Goal: Information Seeking & Learning: Check status

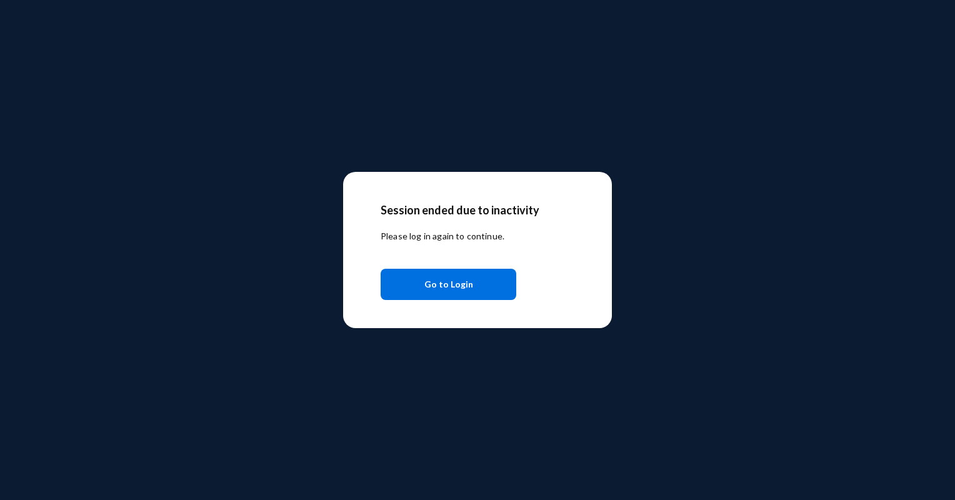
click at [444, 285] on span "Go to Login" at bounding box center [448, 284] width 49 height 23
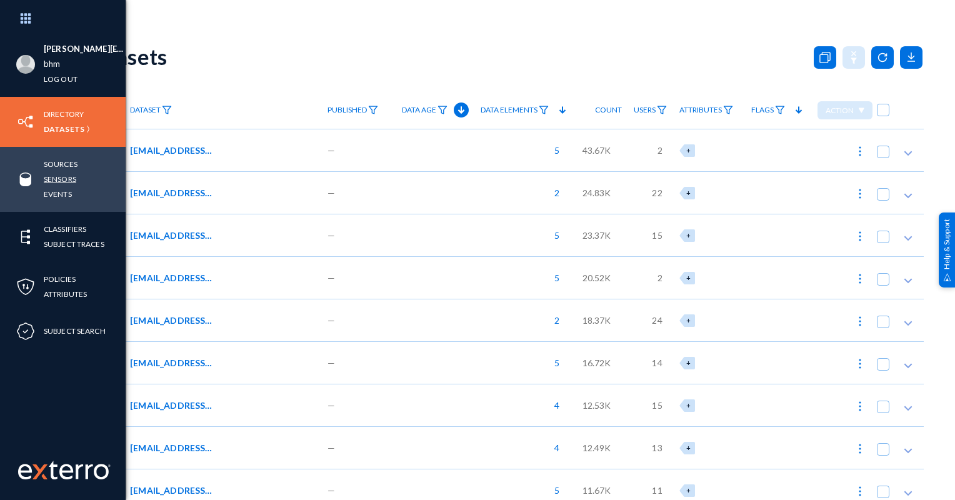
click at [66, 183] on link "Sensors" at bounding box center [60, 179] width 33 height 14
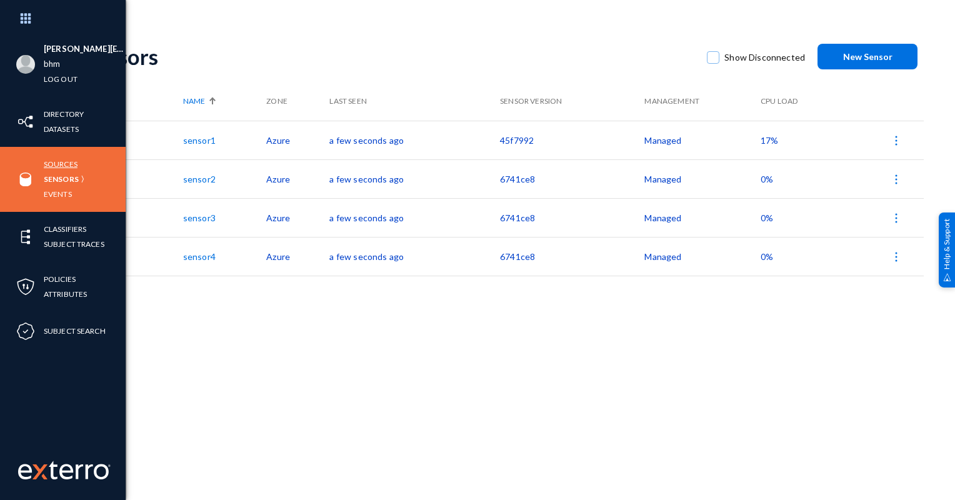
click at [55, 165] on link "Sources" at bounding box center [61, 164] width 34 height 14
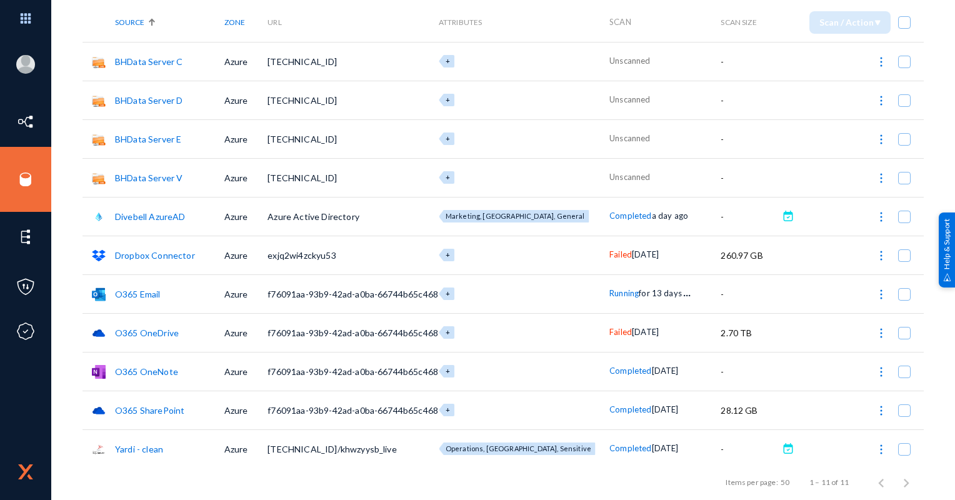
scroll to position [82, 0]
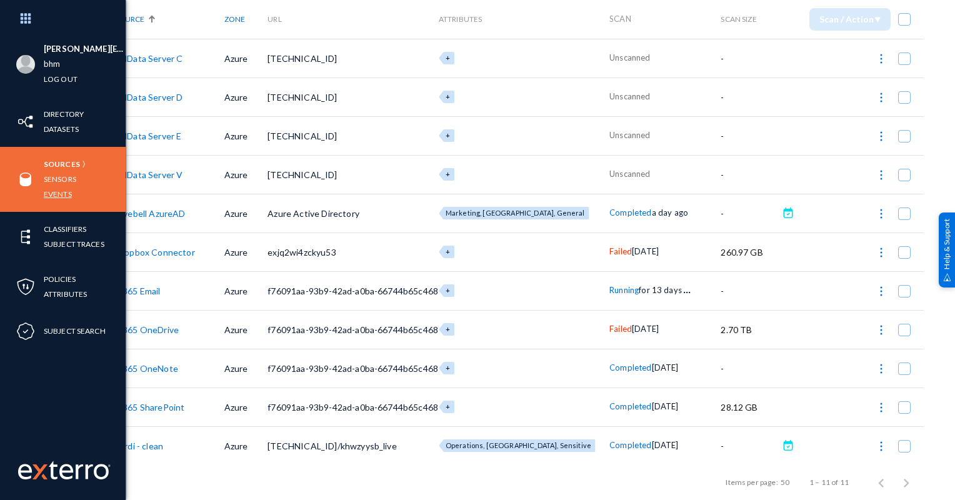
click at [60, 191] on link "Events" at bounding box center [58, 194] width 28 height 14
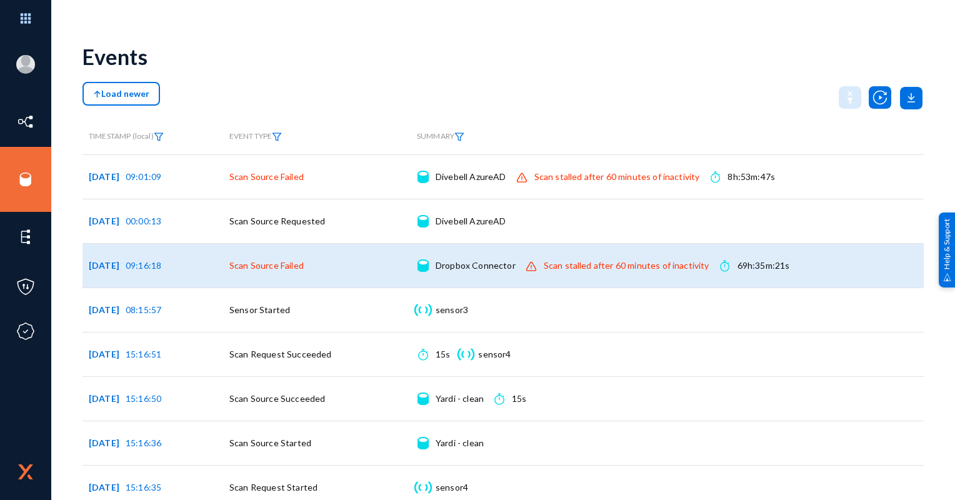
click at [345, 264] on td "Scan Source Failed" at bounding box center [317, 265] width 188 height 44
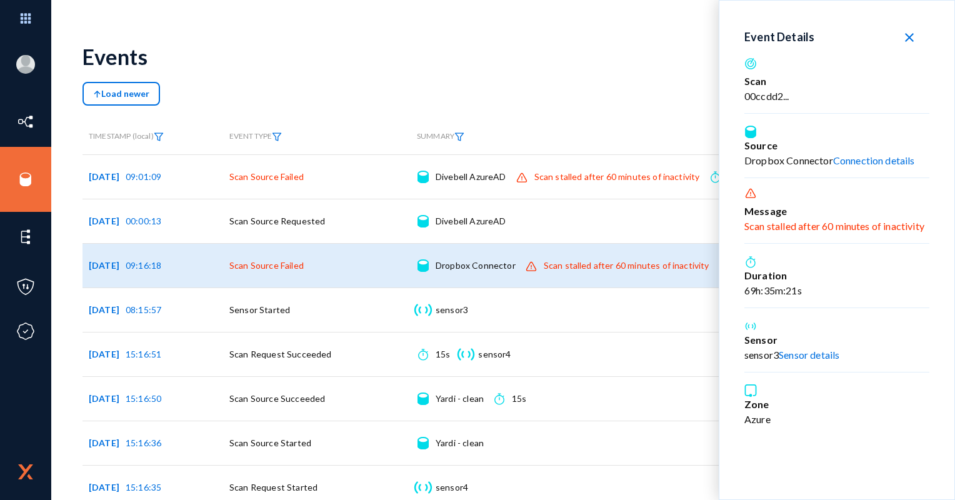
click at [345, 264] on td "Scan Source Failed" at bounding box center [317, 265] width 188 height 44
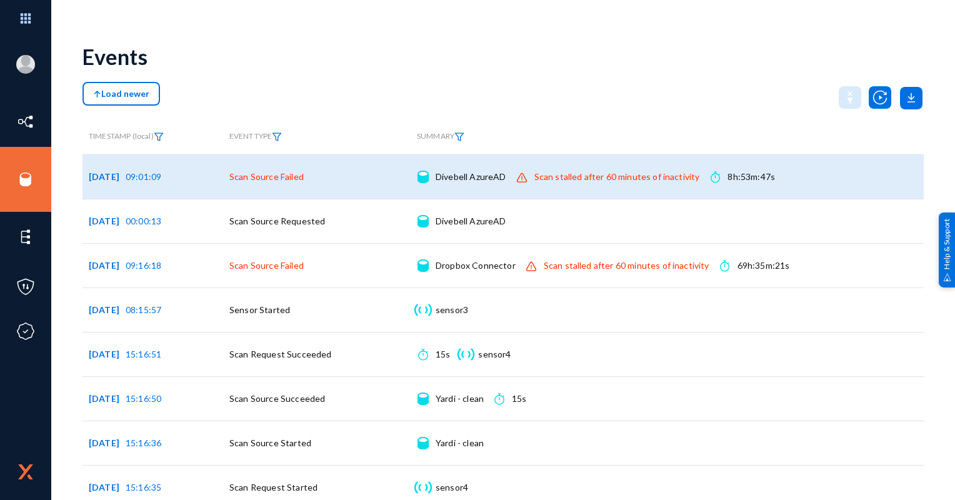
click at [313, 177] on td "Scan Source Failed" at bounding box center [317, 176] width 188 height 44
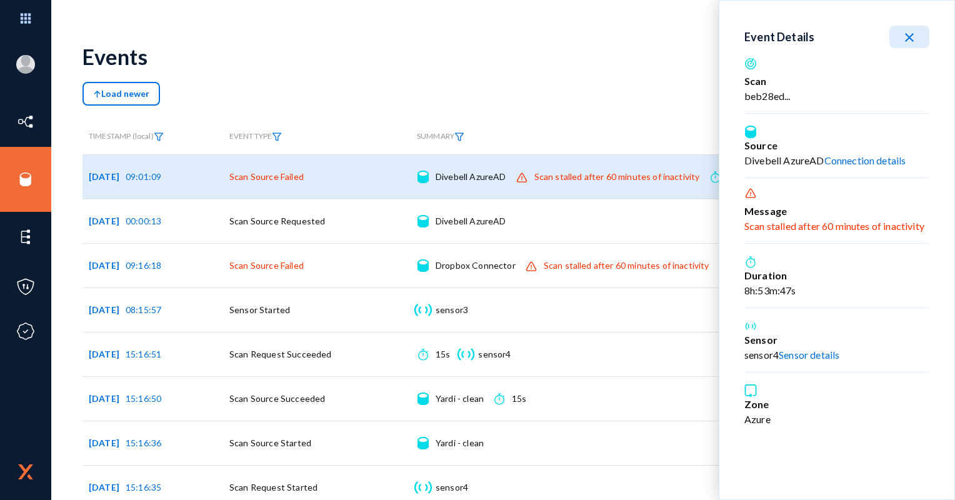
click at [313, 177] on td "Scan Source Failed" at bounding box center [317, 176] width 188 height 44
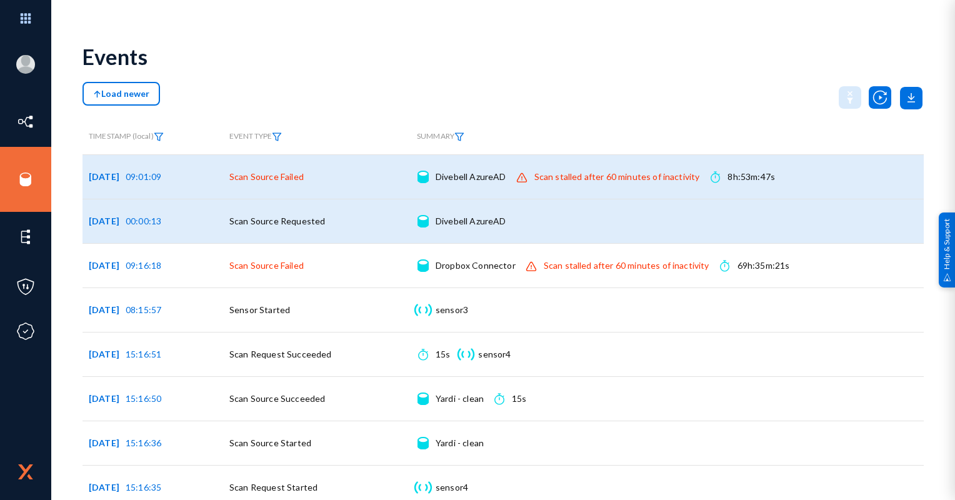
click at [323, 231] on td "Scan Source Requested" at bounding box center [317, 221] width 188 height 44
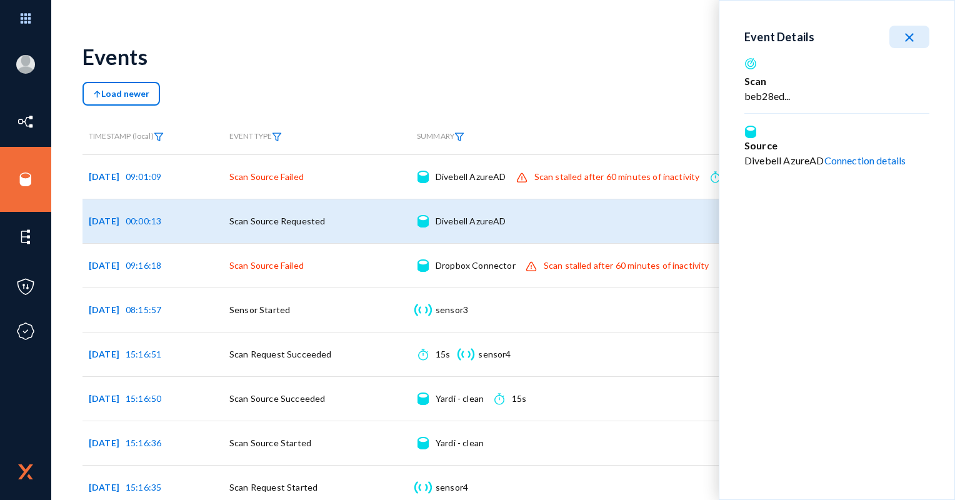
click at [323, 231] on td "Scan Source Requested" at bounding box center [317, 221] width 188 height 44
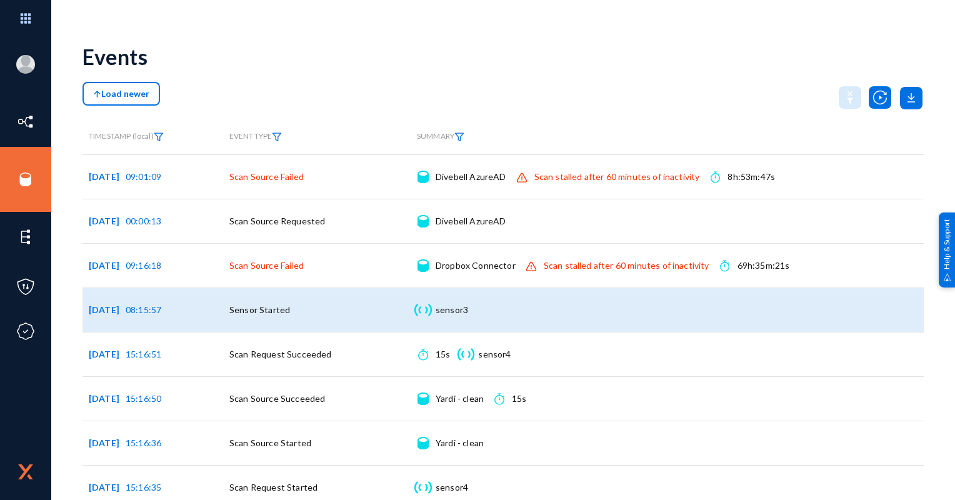
click at [312, 305] on td "Sensor Started" at bounding box center [317, 310] width 188 height 44
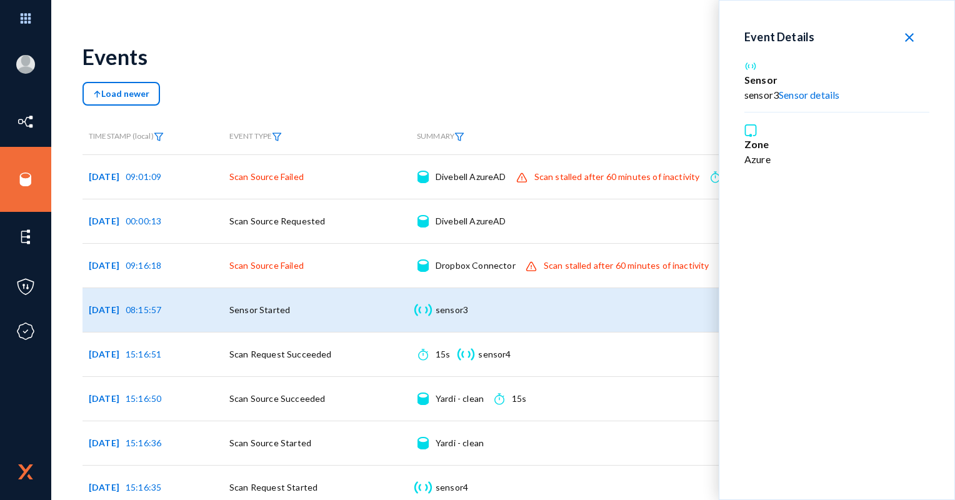
click at [312, 305] on td "Sensor Started" at bounding box center [317, 310] width 188 height 44
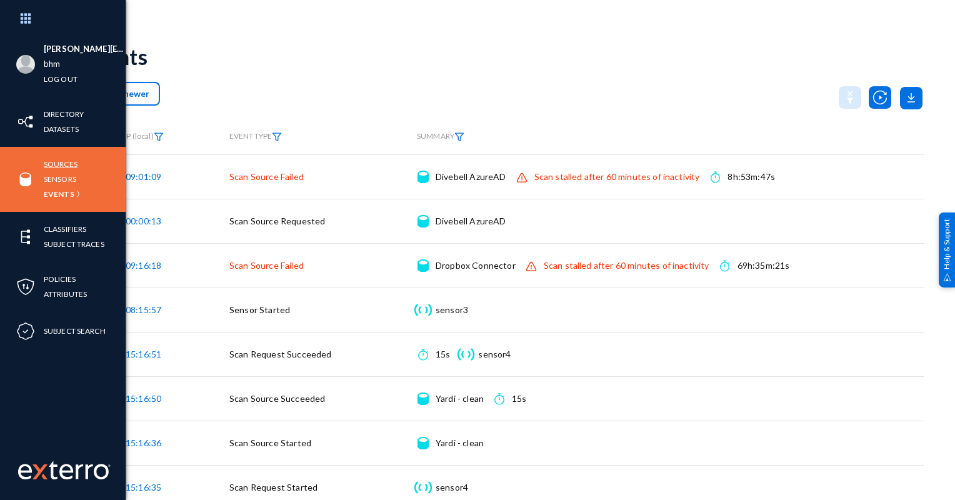
click at [64, 163] on link "Sources" at bounding box center [61, 164] width 34 height 14
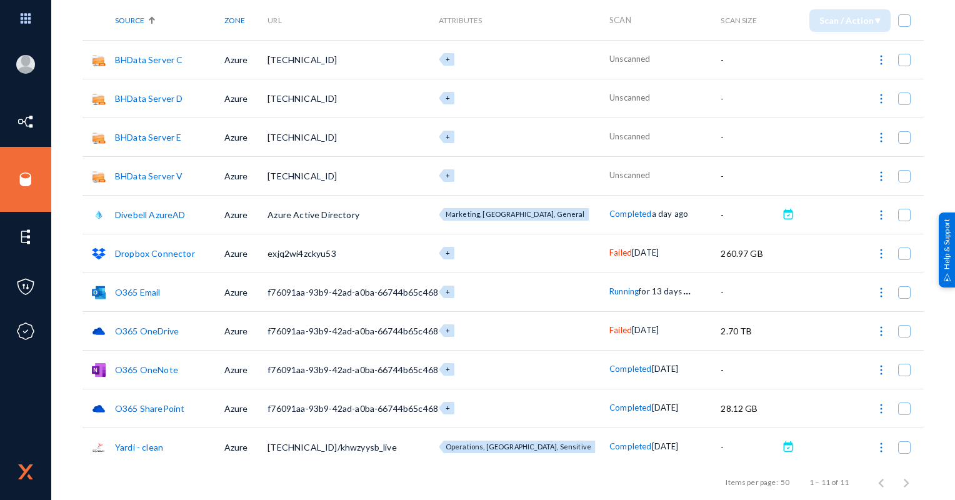
scroll to position [82, 0]
click at [158, 325] on link "O365 OneDrive" at bounding box center [147, 329] width 64 height 11
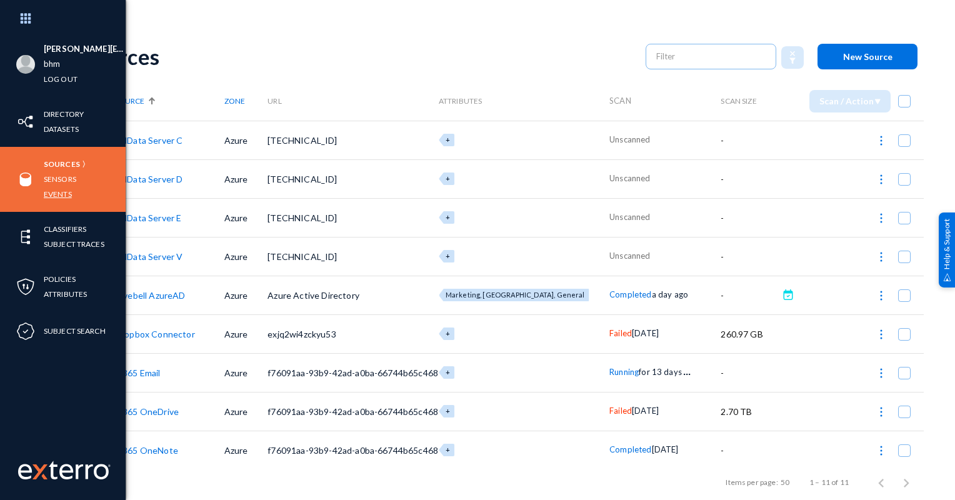
click at [54, 198] on link "Events" at bounding box center [58, 194] width 28 height 14
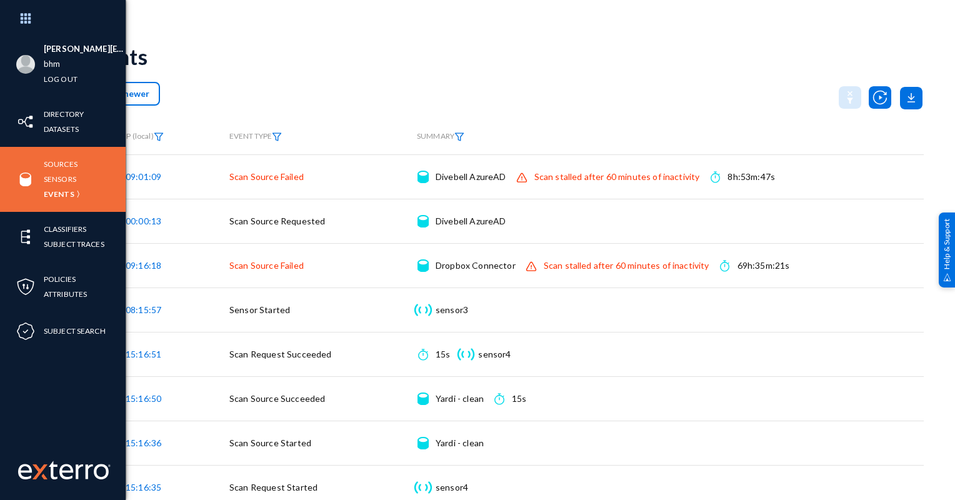
click at [29, 181] on img at bounding box center [25, 179] width 19 height 19
click at [63, 180] on link "Sensors" at bounding box center [60, 179] width 33 height 14
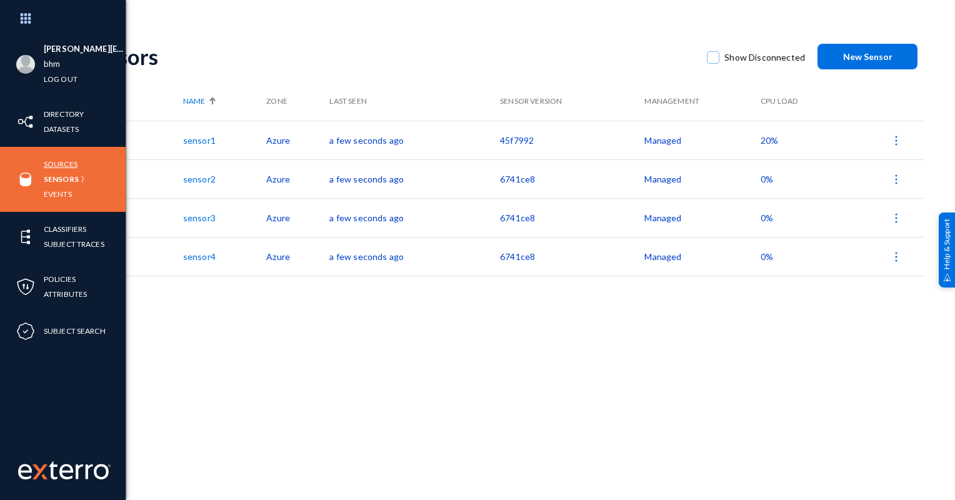
click at [63, 160] on link "Sources" at bounding box center [61, 164] width 34 height 14
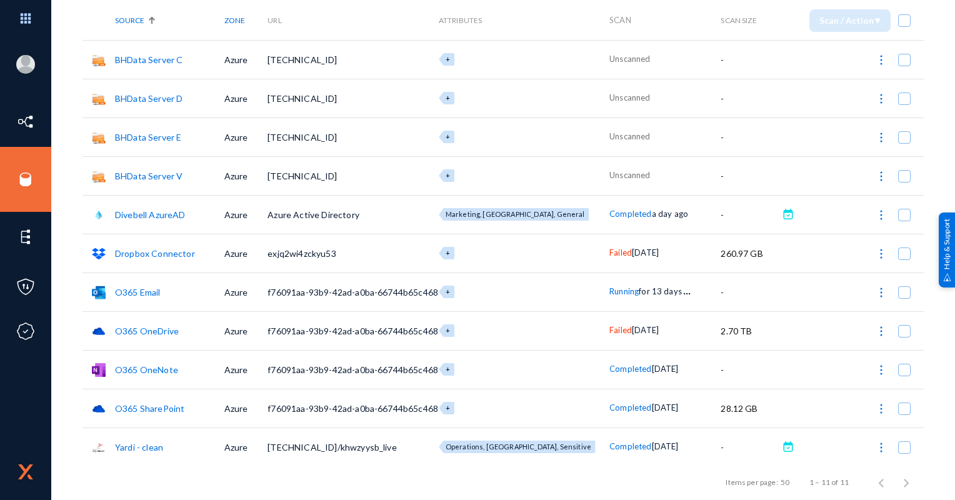
scroll to position [82, 0]
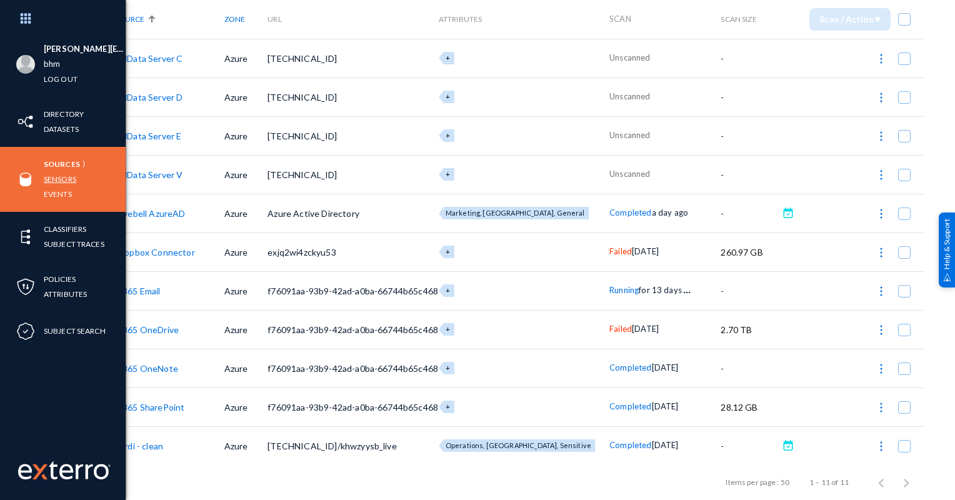
click at [68, 178] on link "Sensors" at bounding box center [60, 179] width 33 height 14
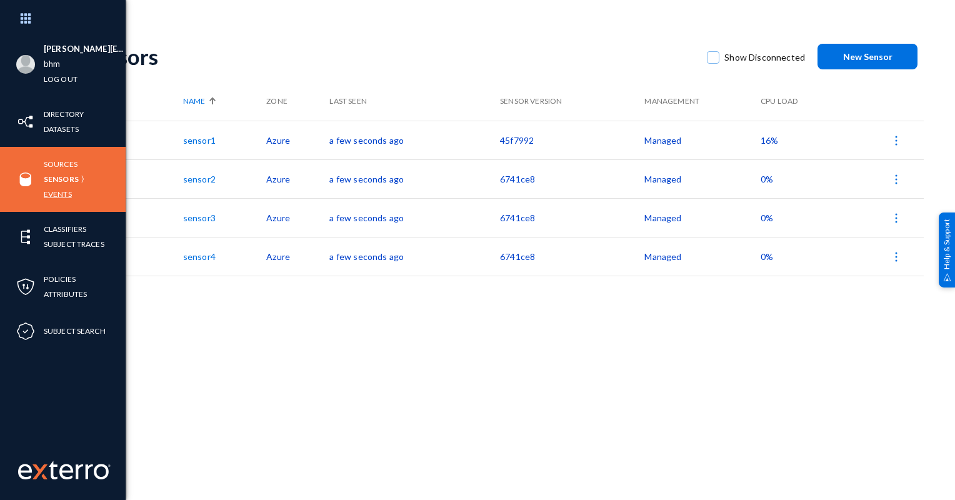
click at [64, 199] on link "Events" at bounding box center [58, 194] width 28 height 14
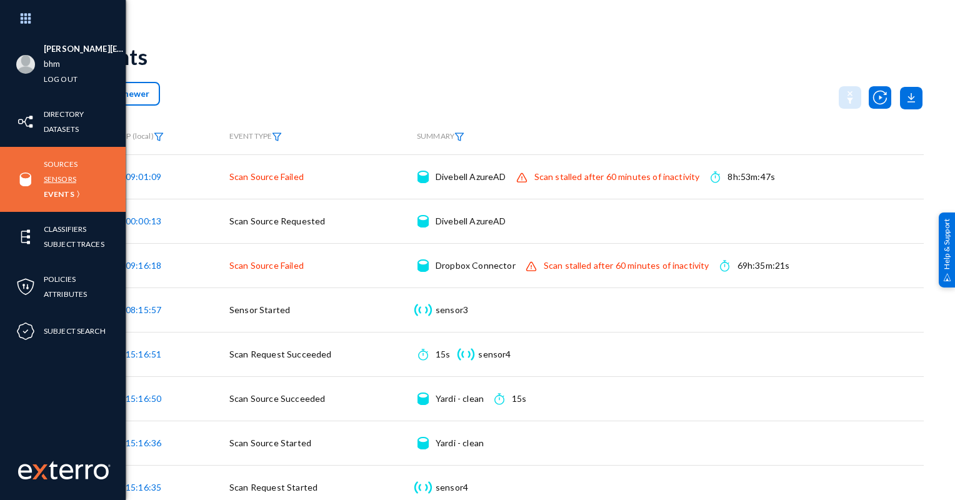
click at [60, 182] on link "Sensors" at bounding box center [60, 179] width 33 height 14
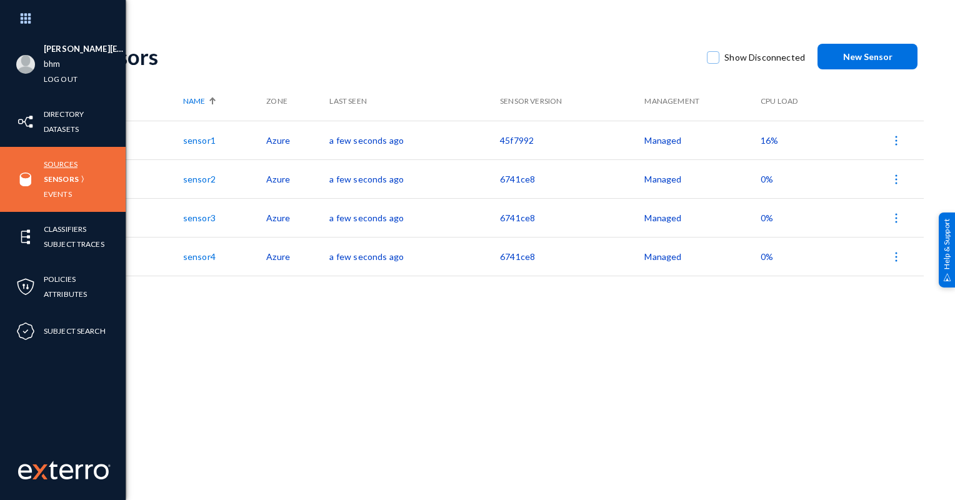
click at [65, 161] on link "Sources" at bounding box center [61, 164] width 34 height 14
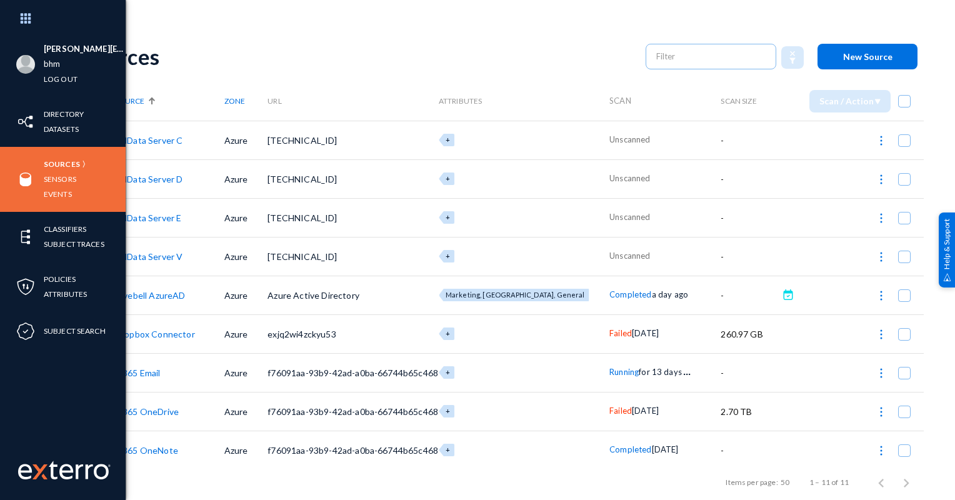
scroll to position [82, 0]
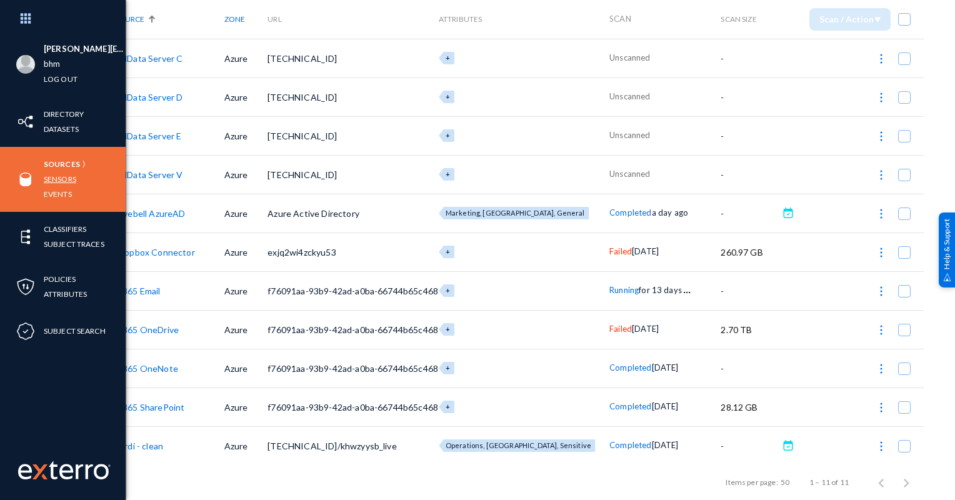
click at [59, 176] on link "Sensors" at bounding box center [60, 179] width 33 height 14
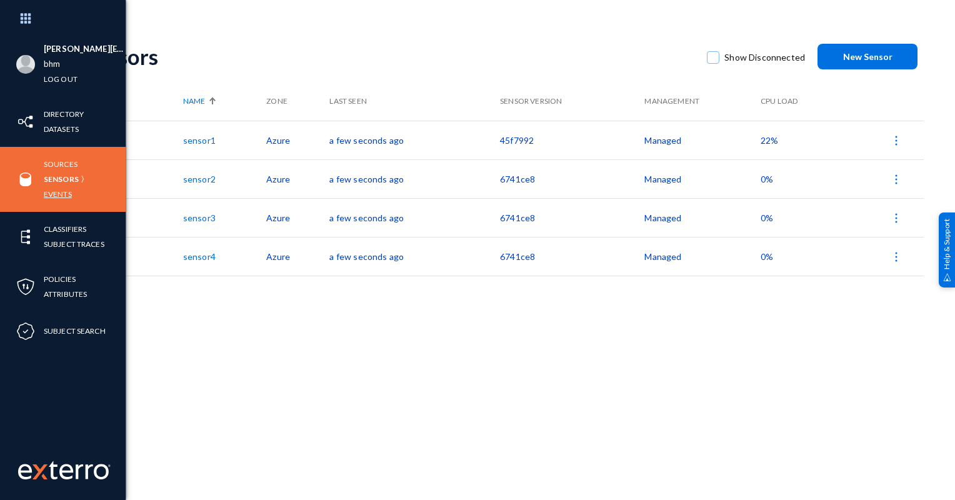
click at [58, 193] on link "Events" at bounding box center [58, 194] width 28 height 14
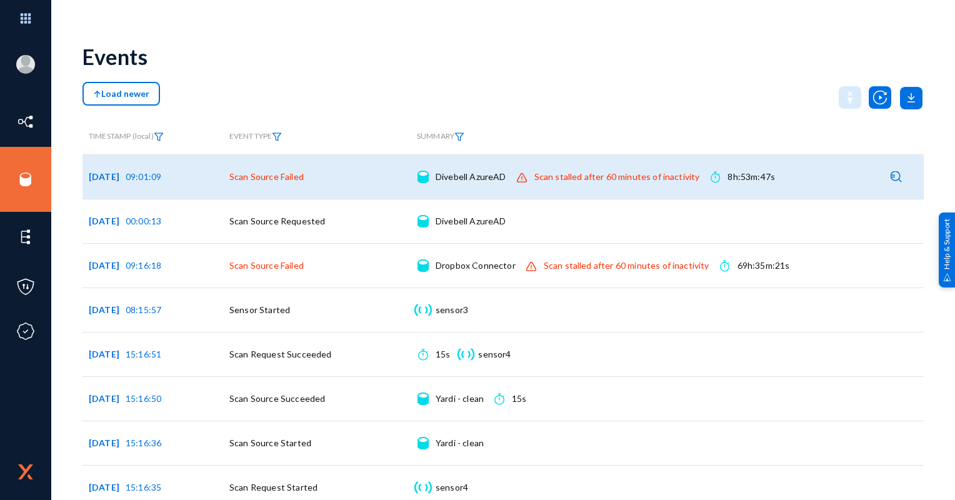
click at [502, 176] on div "Divebell AzureAD Connection details" at bounding box center [471, 177] width 71 height 13
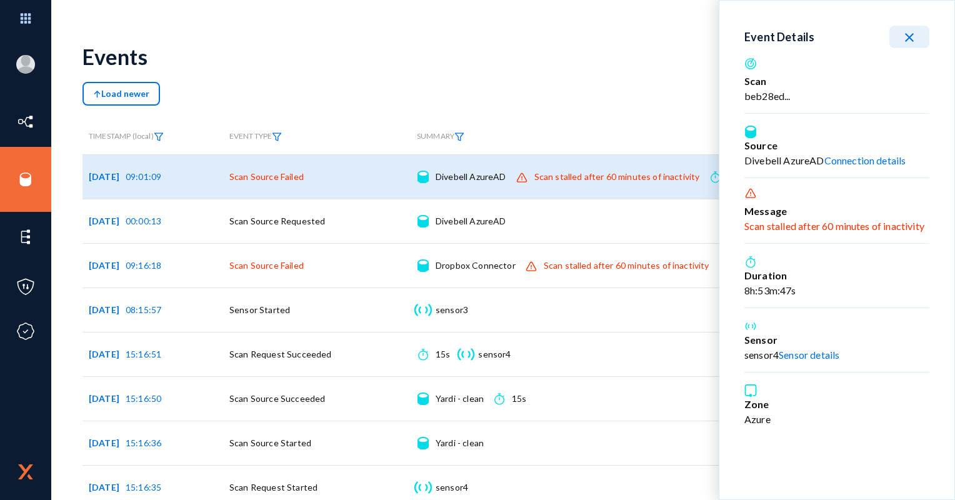
click at [908, 39] on mat-icon "close" at bounding box center [909, 37] width 15 height 15
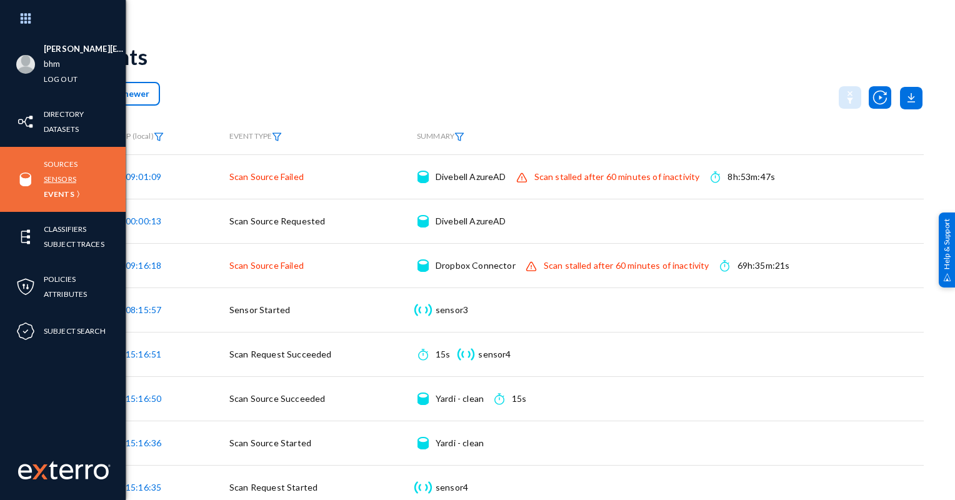
click at [60, 178] on link "Sensors" at bounding box center [60, 179] width 33 height 14
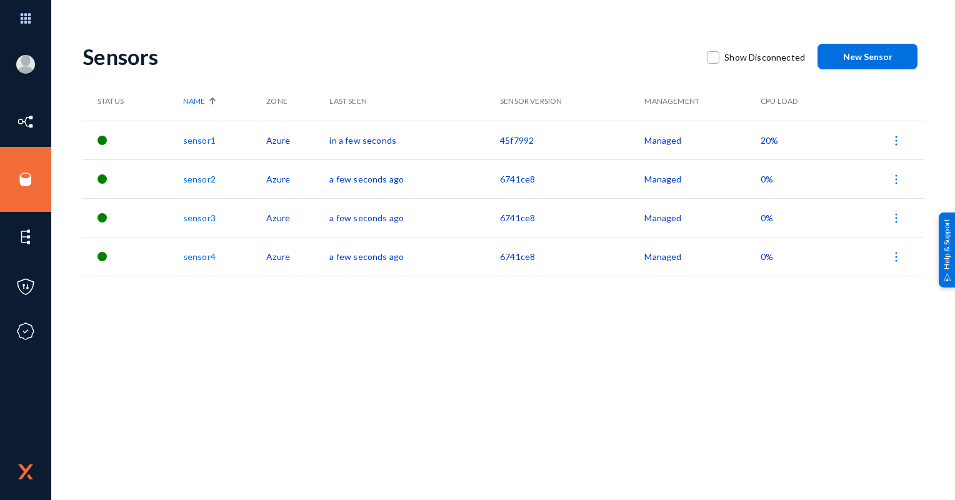
click at [198, 177] on link "sensor2" at bounding box center [199, 179] width 33 height 11
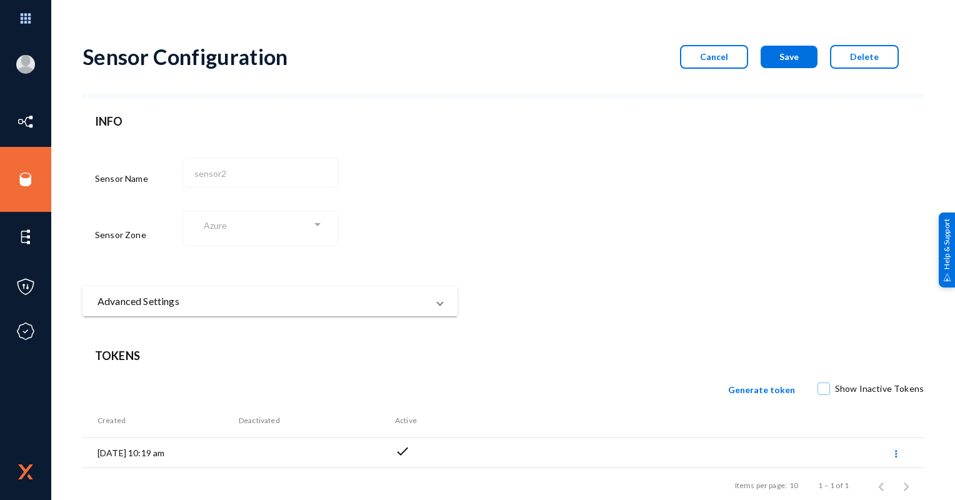
click at [405, 294] on mat-panel-title "Advanced Settings" at bounding box center [263, 301] width 330 height 15
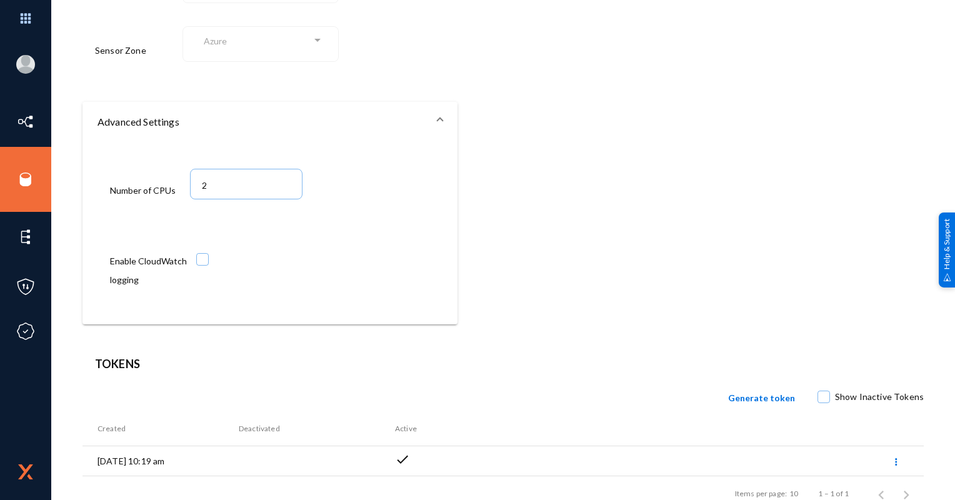
scroll to position [188, 0]
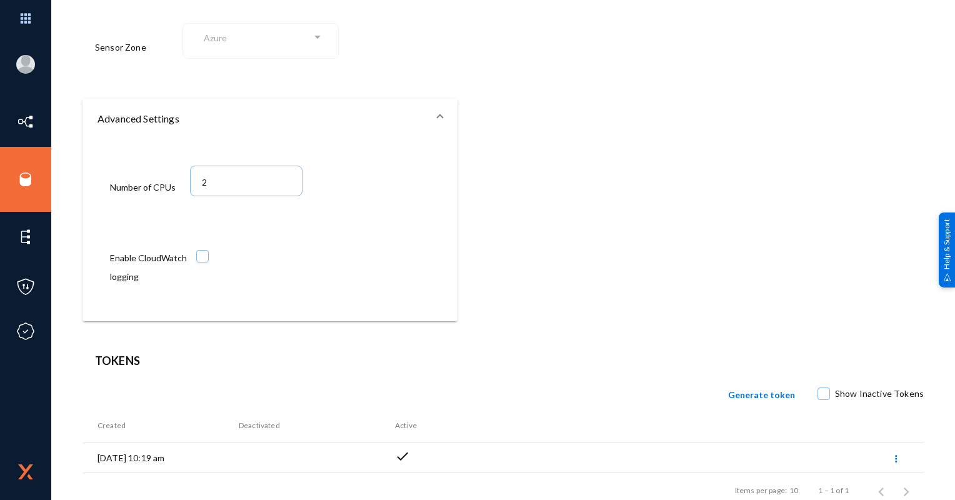
click at [196, 258] on span at bounding box center [202, 256] width 13 height 13
click at [202, 262] on input "checkbox" at bounding box center [202, 262] width 1 height 1
checkbox input "true"
click at [448, 125] on mat-expansion-panel-header "Advanced Settings" at bounding box center [270, 119] width 375 height 40
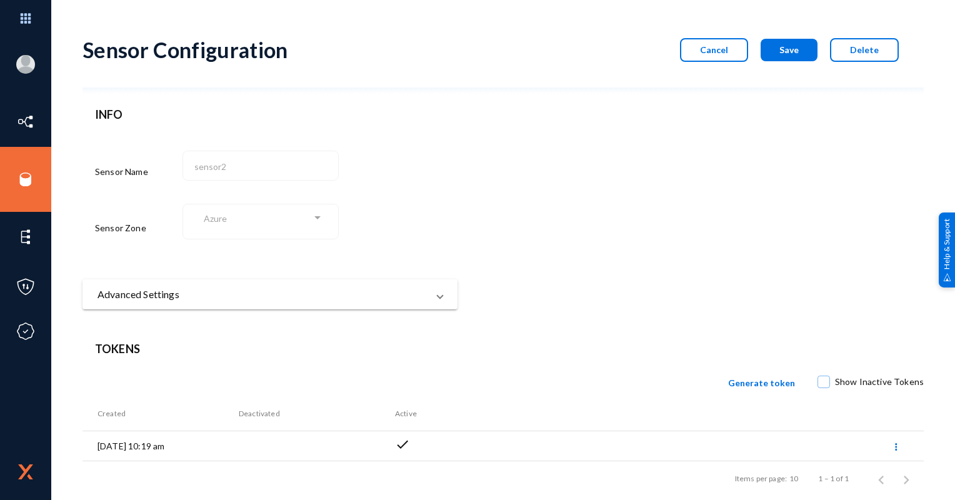
scroll to position [0, 0]
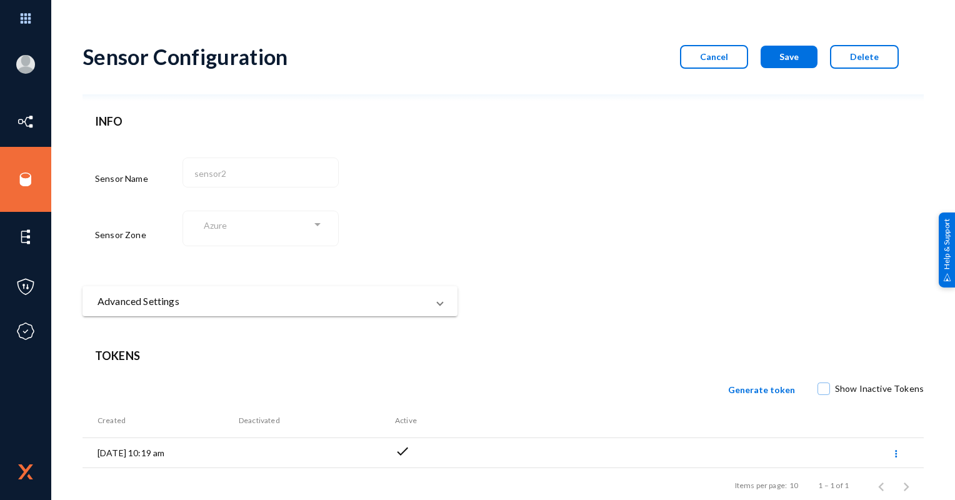
click at [668, 35] on div "Sensor Configuration Cancel Save Delete" at bounding box center [503, 65] width 841 height 69
click at [774, 51] on button "Save" at bounding box center [789, 57] width 57 height 23
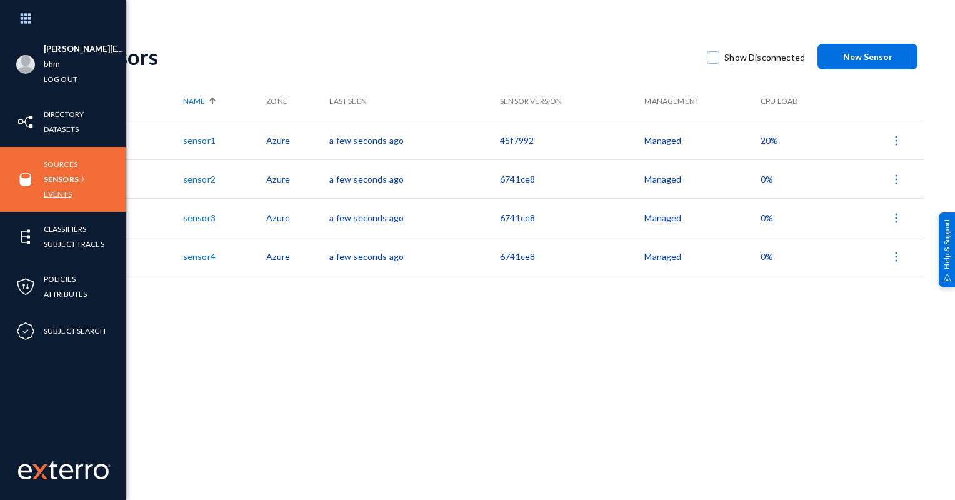
click at [65, 193] on link "Events" at bounding box center [58, 194] width 28 height 14
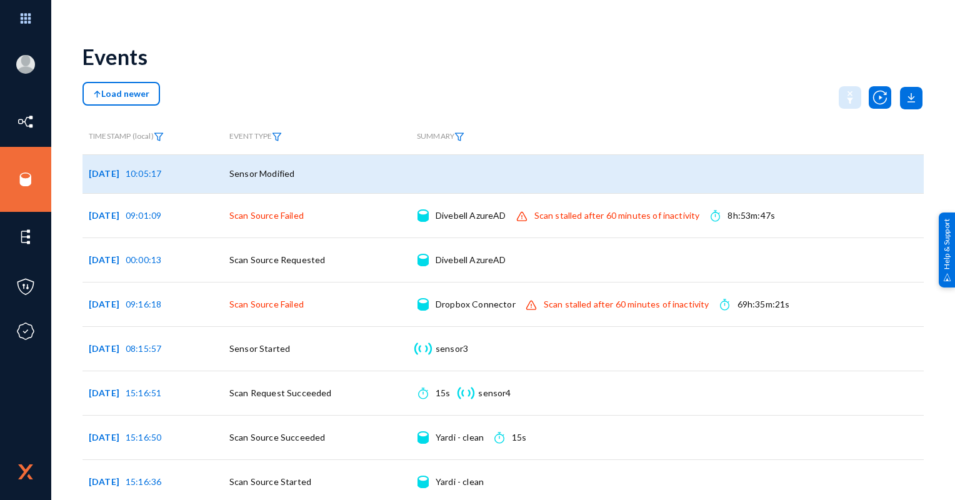
click at [262, 166] on td "Sensor Modified" at bounding box center [317, 173] width 188 height 39
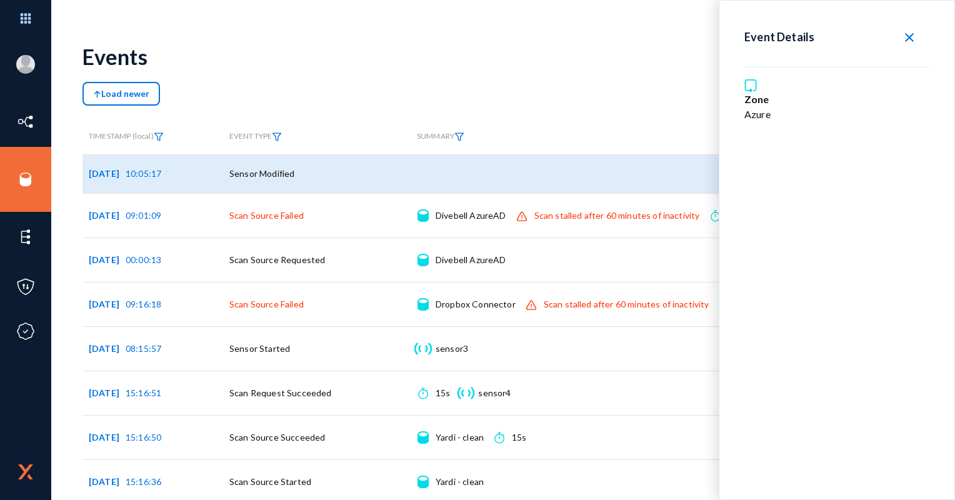
click at [914, 38] on mat-icon "close" at bounding box center [909, 37] width 15 height 15
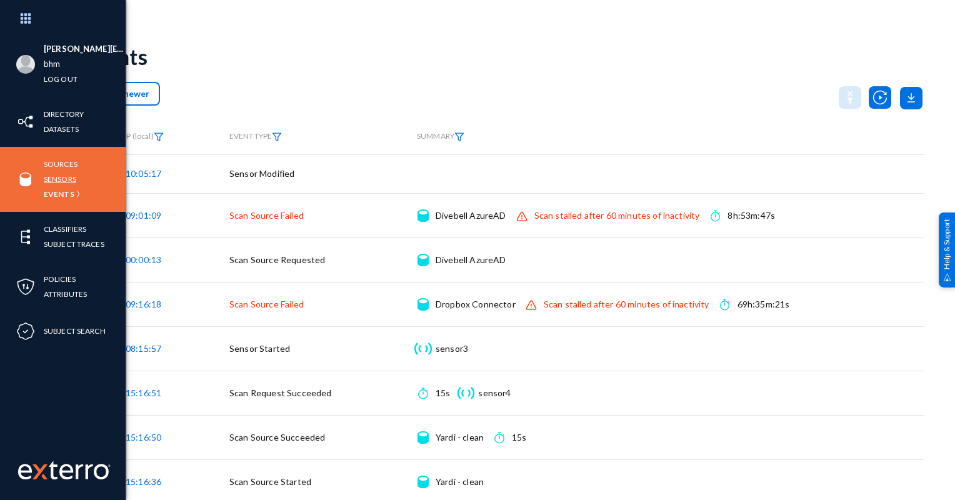
click at [69, 178] on link "Sensors" at bounding box center [60, 179] width 33 height 14
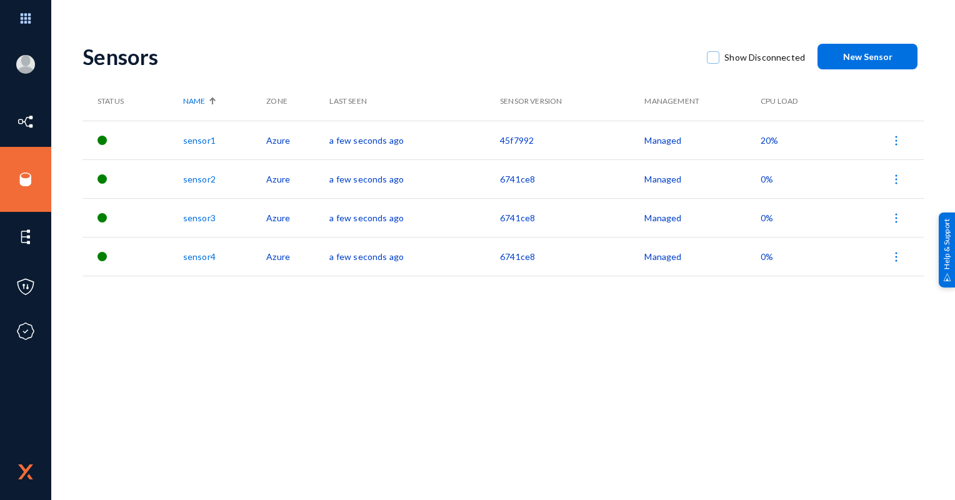
click at [190, 180] on link "sensor2" at bounding box center [199, 179] width 33 height 11
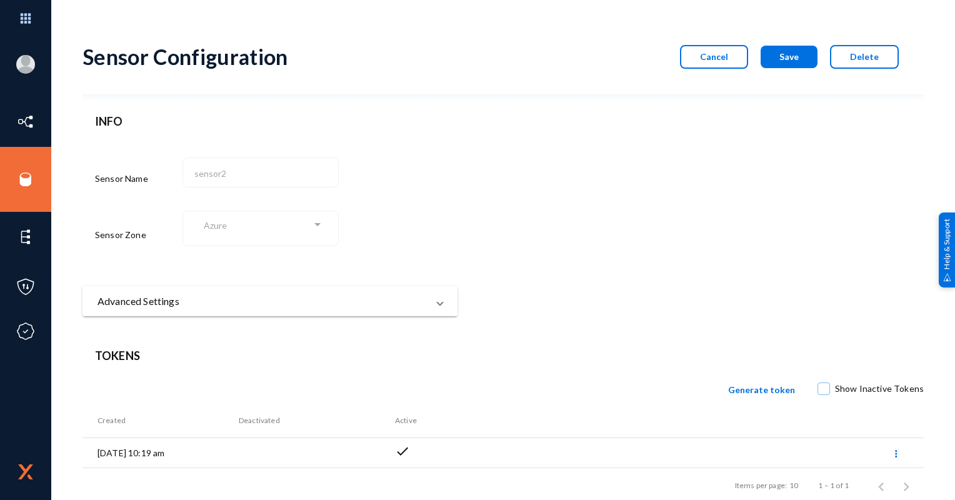
scroll to position [23, 0]
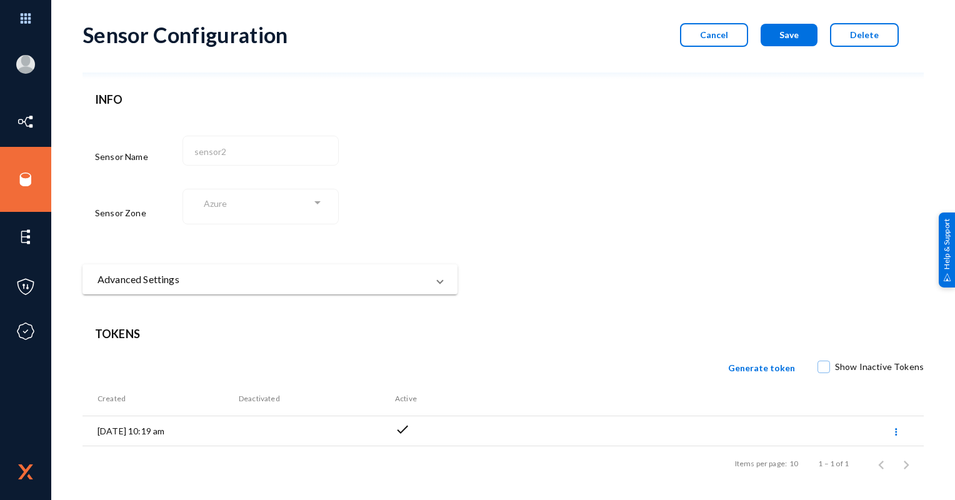
click at [720, 33] on span "Cancel" at bounding box center [714, 34] width 28 height 11
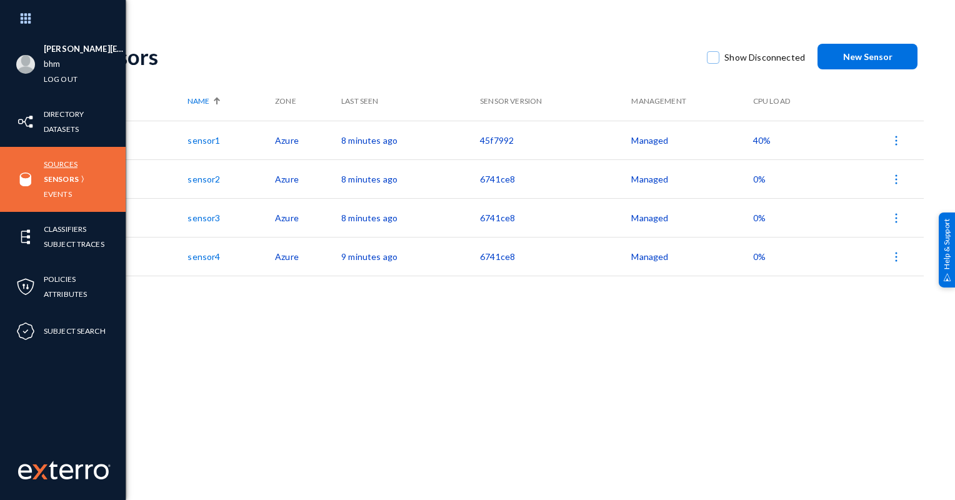
click at [65, 167] on link "Sources" at bounding box center [61, 164] width 34 height 14
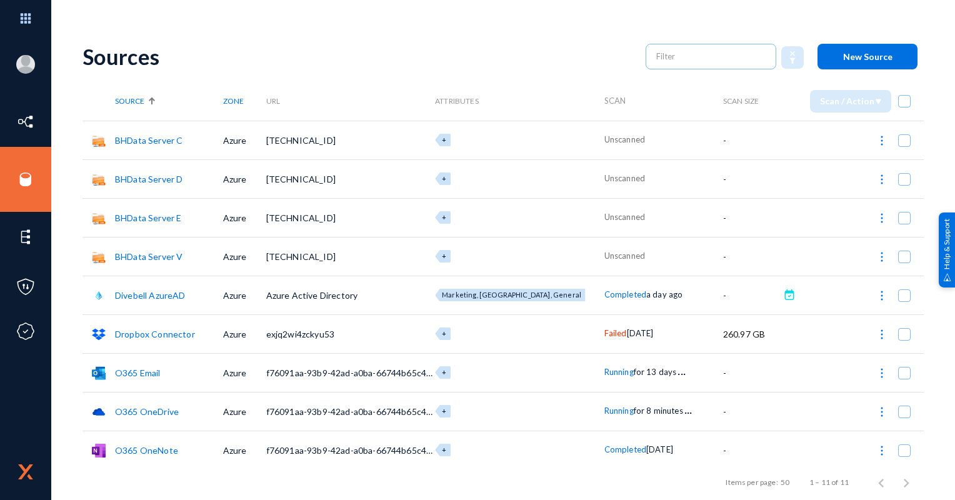
scroll to position [82, 0]
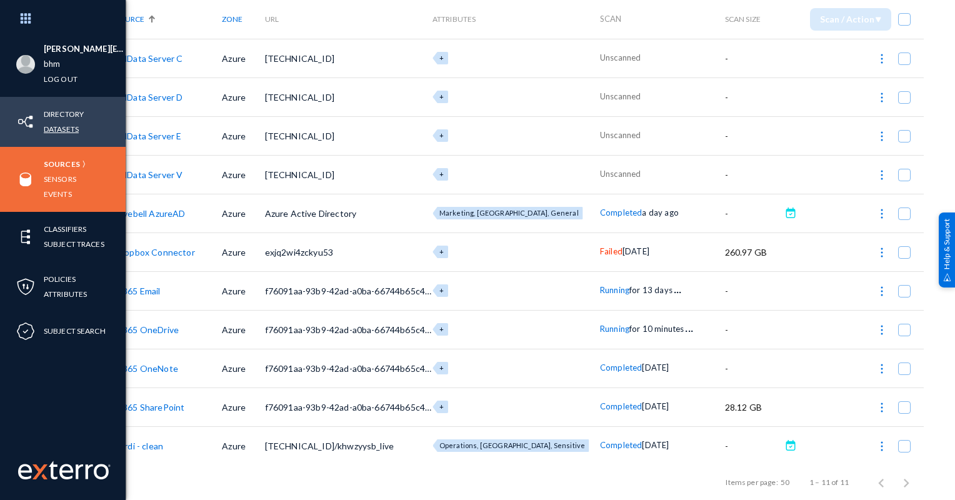
click at [64, 126] on link "Datasets" at bounding box center [61, 129] width 35 height 14
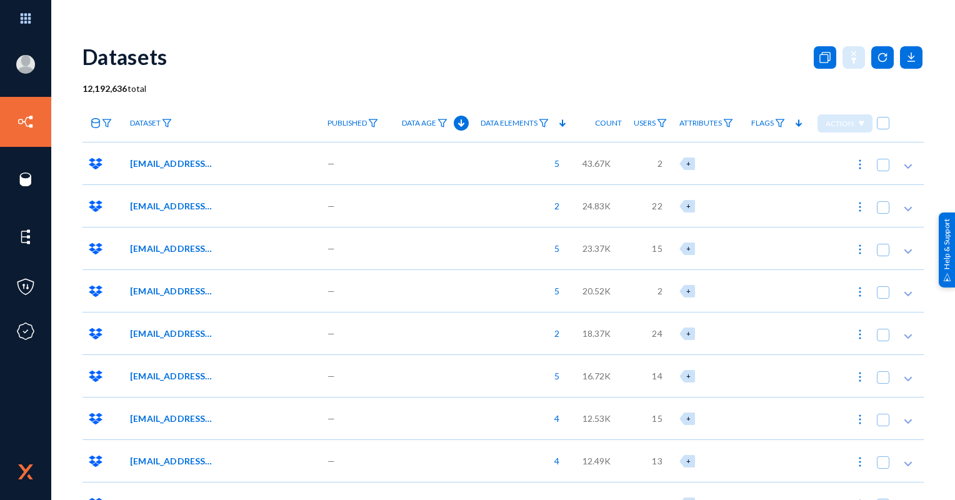
click at [413, 122] on span "Data Age" at bounding box center [419, 123] width 34 height 9
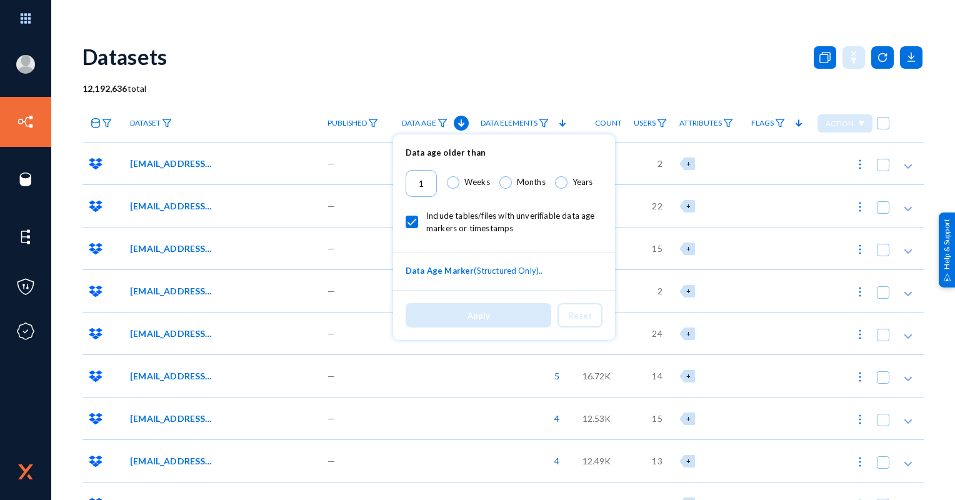
click at [347, 122] on div at bounding box center [477, 250] width 955 height 500
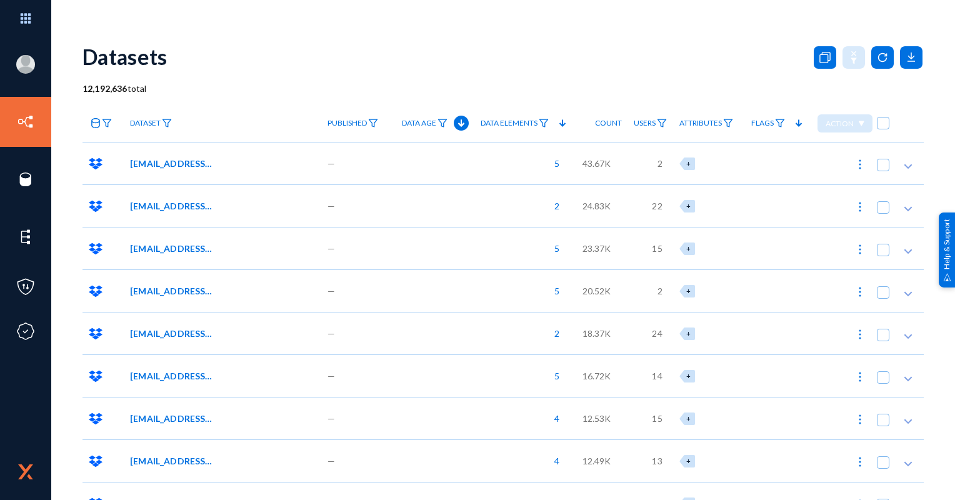
click at [150, 119] on span "Dataset" at bounding box center [145, 123] width 31 height 9
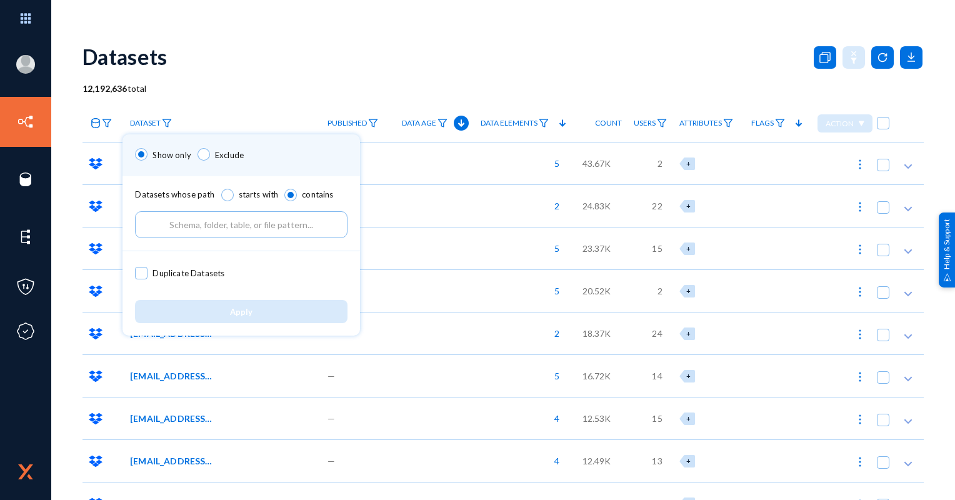
click at [353, 51] on div at bounding box center [477, 250] width 955 height 500
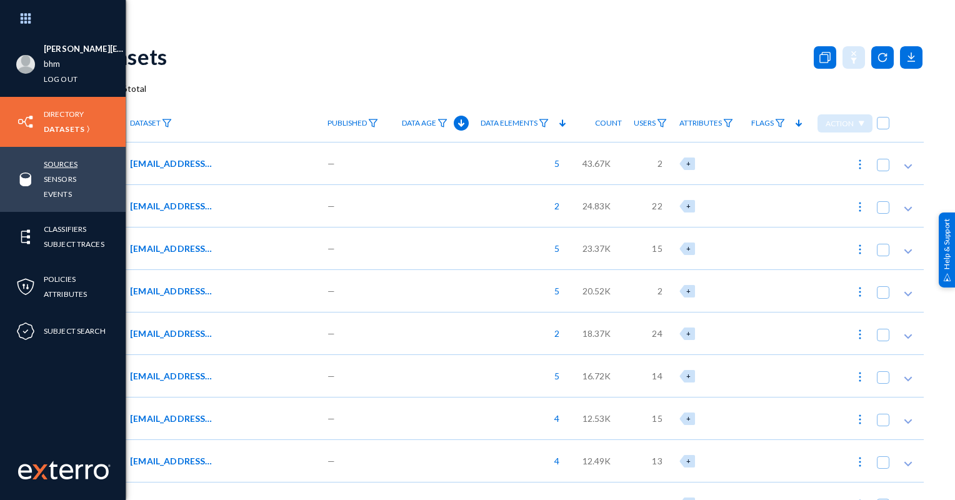
click at [71, 161] on link "Sources" at bounding box center [61, 164] width 34 height 14
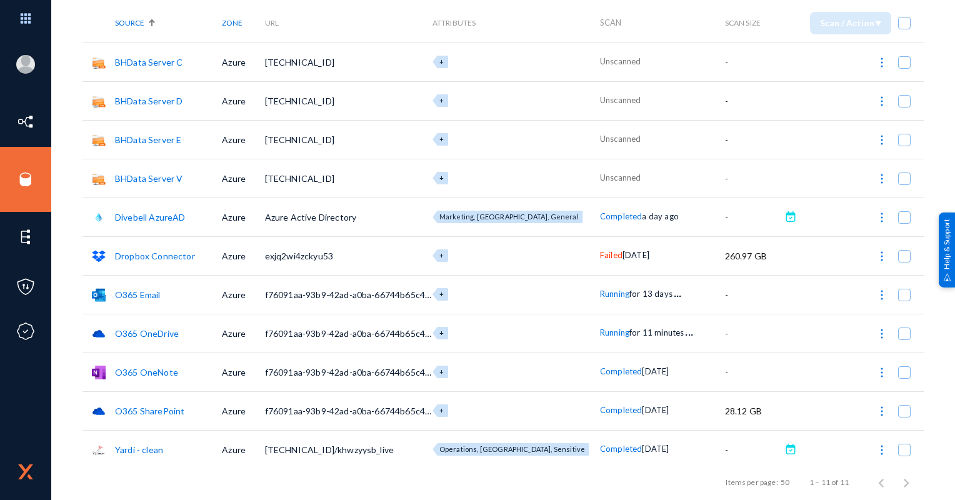
scroll to position [82, 0]
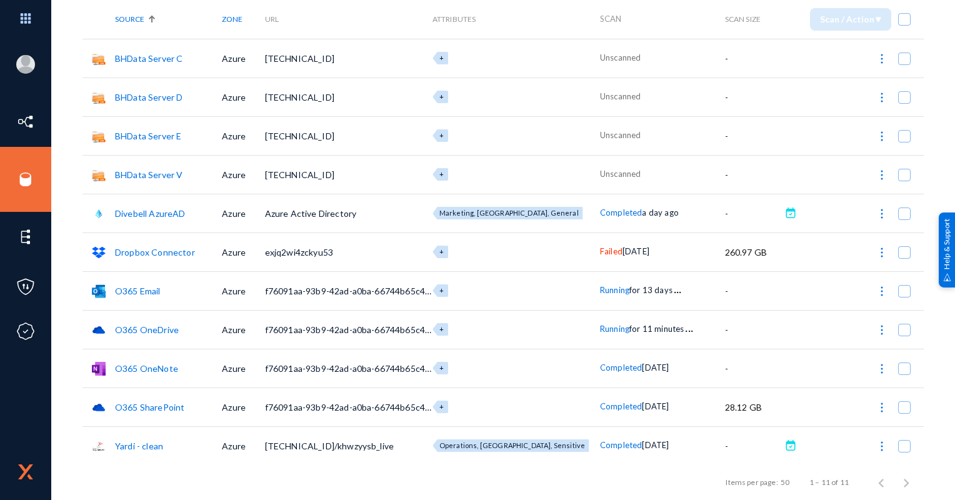
click at [169, 410] on link "O365 SharePoint" at bounding box center [149, 407] width 69 height 11
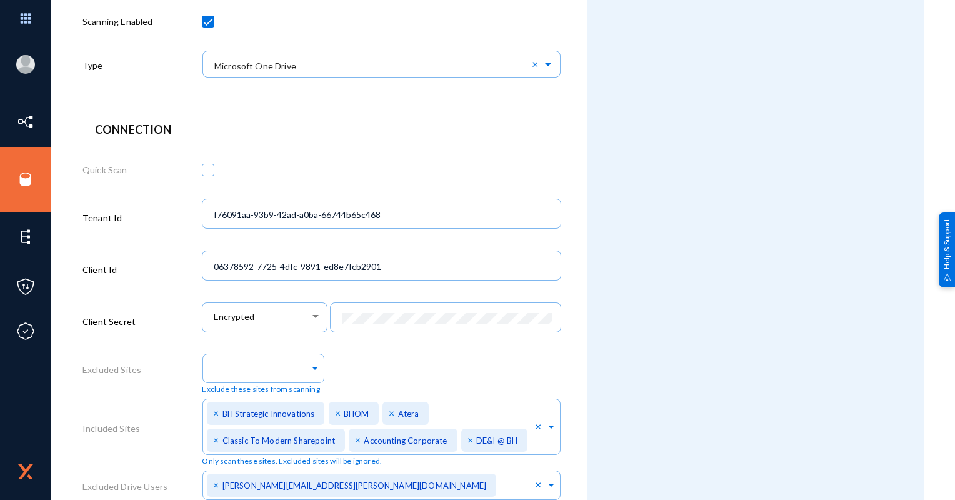
scroll to position [313, 0]
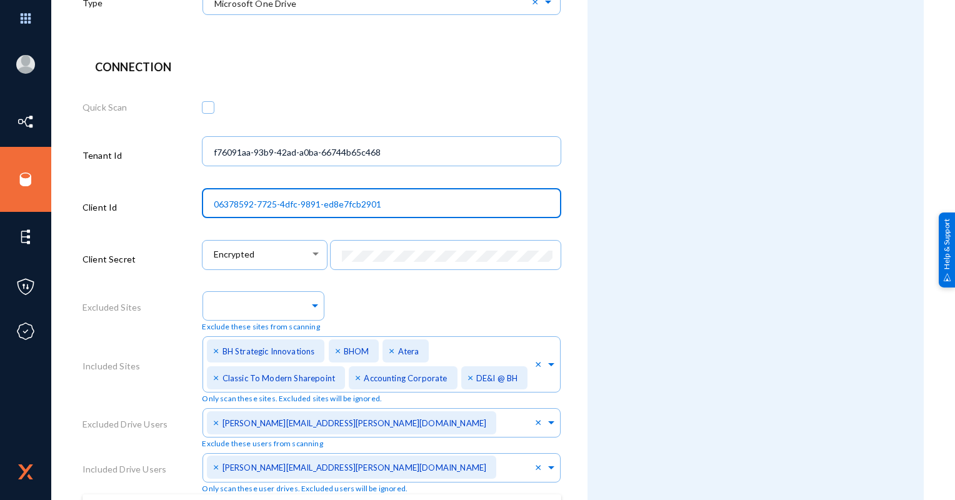
drag, startPoint x: 406, startPoint y: 203, endPoint x: 148, endPoint y: 213, distance: 259.0
click at [148, 213] on div "Client Id 06378592-7725-4dfc-9891-ed8e7fcb2901" at bounding box center [322, 210] width 479 height 52
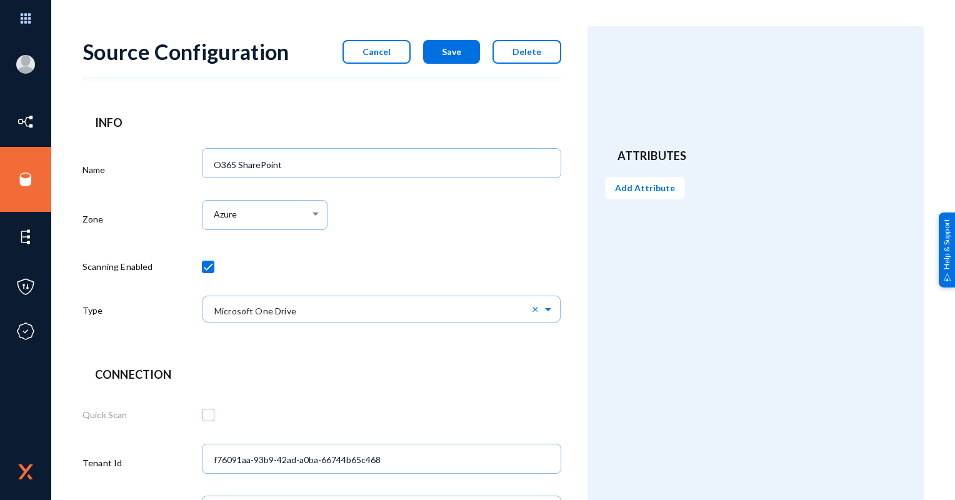
scroll to position [0, 0]
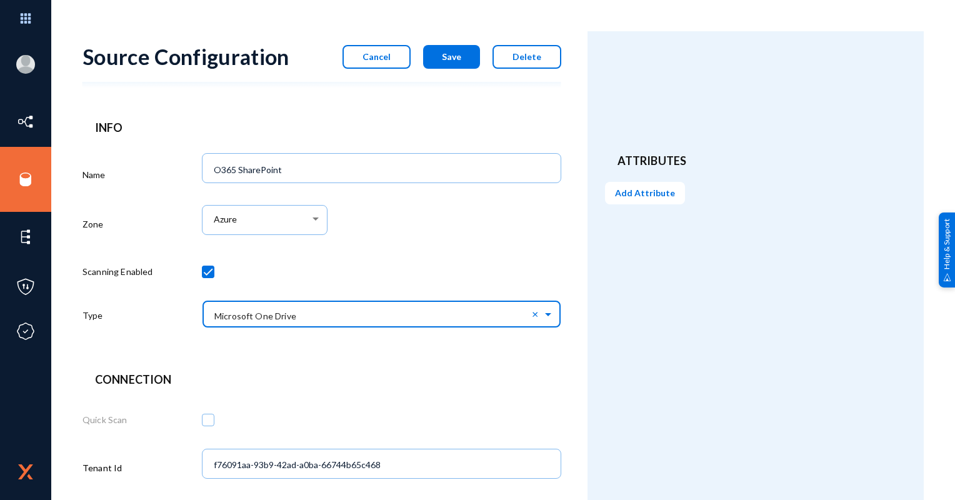
click at [548, 316] on span at bounding box center [550, 313] width 14 height 9
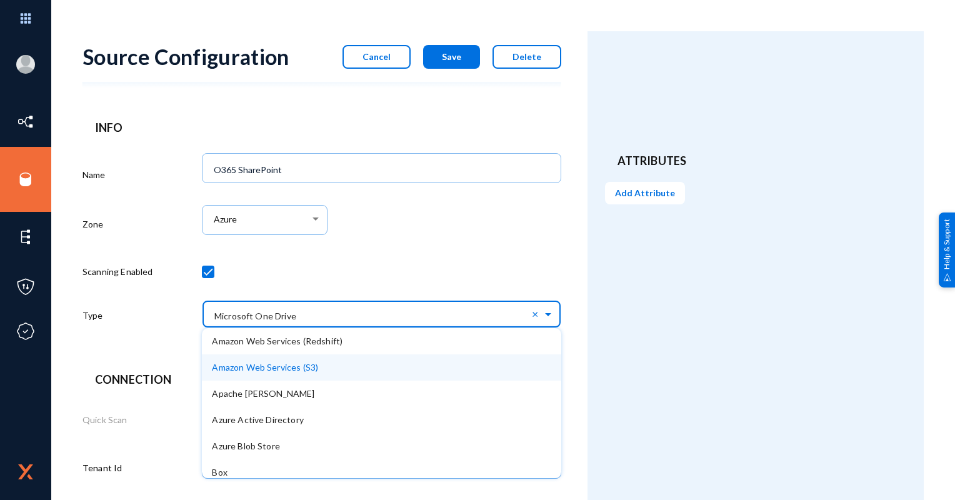
click at [695, 351] on div "Attributes Add Attribute" at bounding box center [756, 481] width 336 height 900
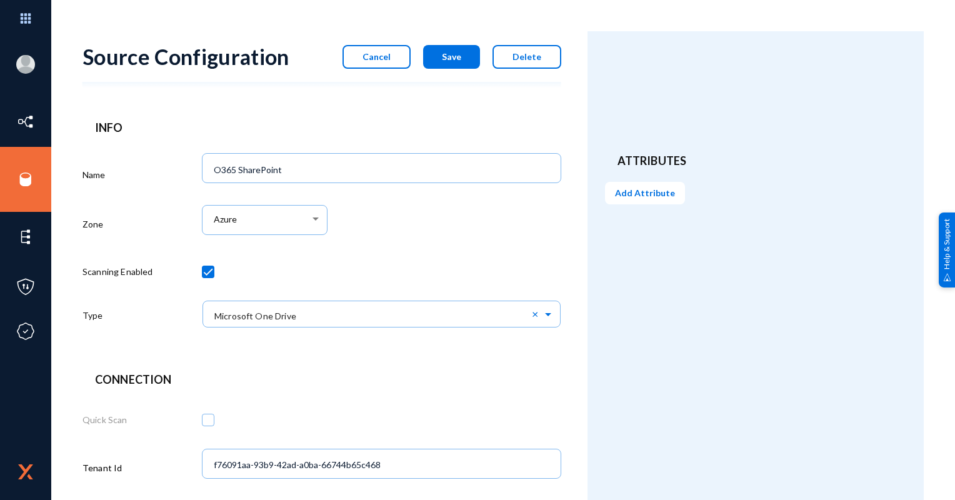
click at [682, 325] on div "Attributes Add Attribute" at bounding box center [756, 481] width 336 height 900
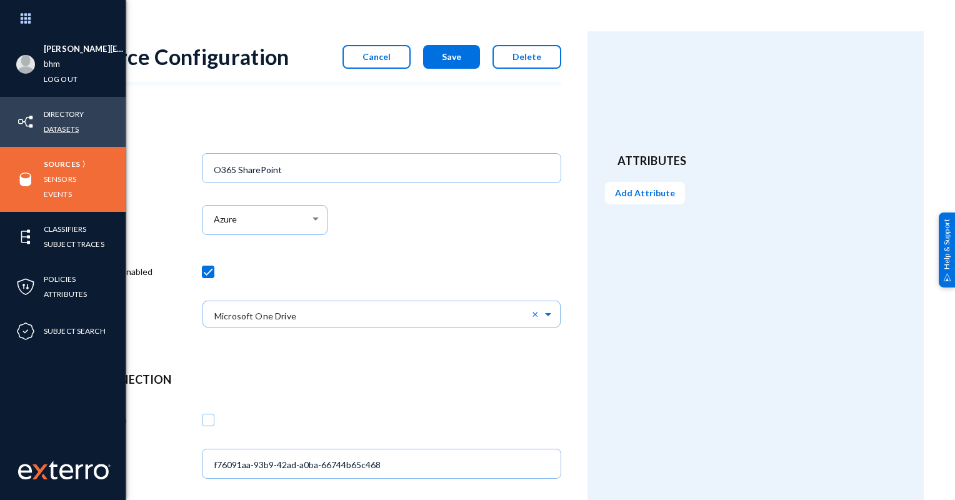
click at [73, 129] on link "Datasets" at bounding box center [61, 129] width 35 height 14
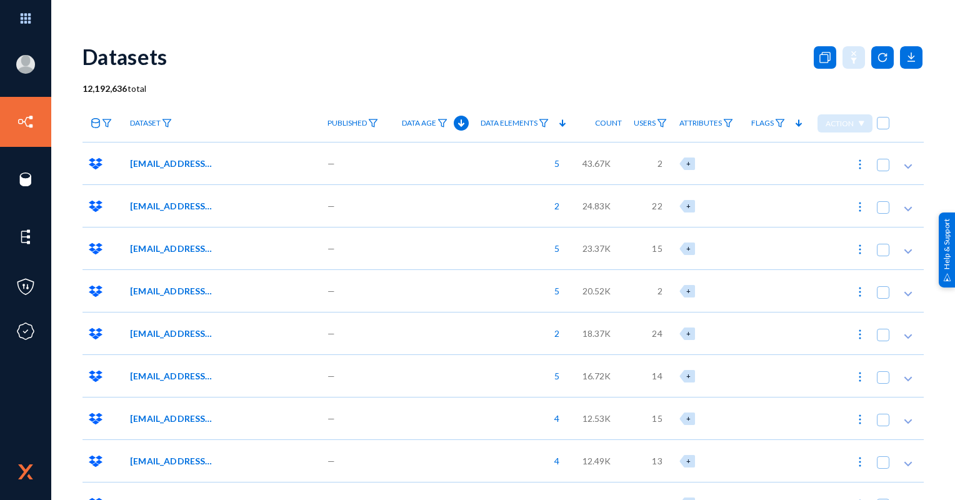
click at [149, 125] on span "Dataset" at bounding box center [145, 123] width 31 height 9
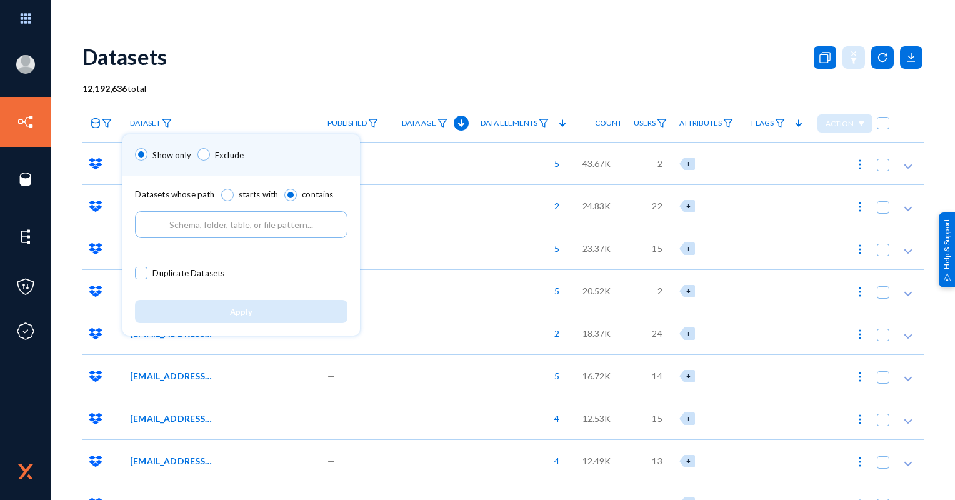
click at [275, 94] on div at bounding box center [477, 250] width 955 height 500
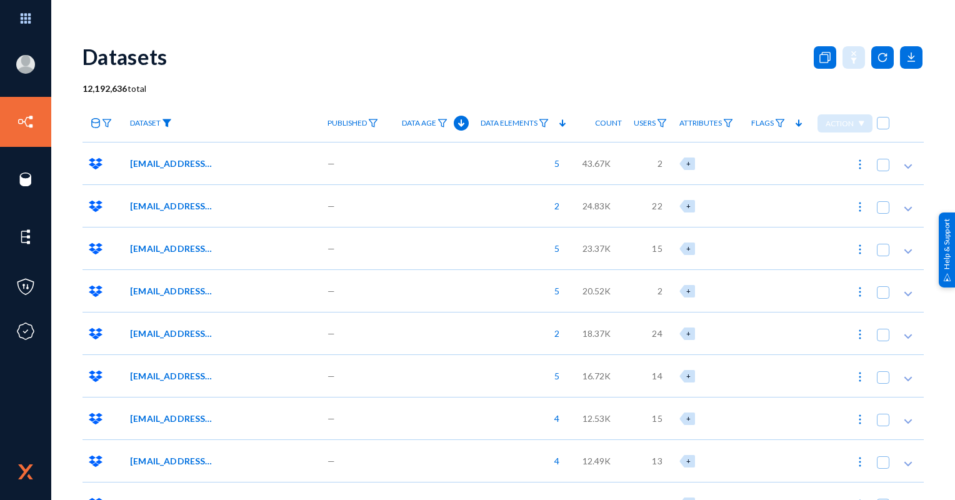
click at [169, 121] on img at bounding box center [167, 123] width 10 height 9
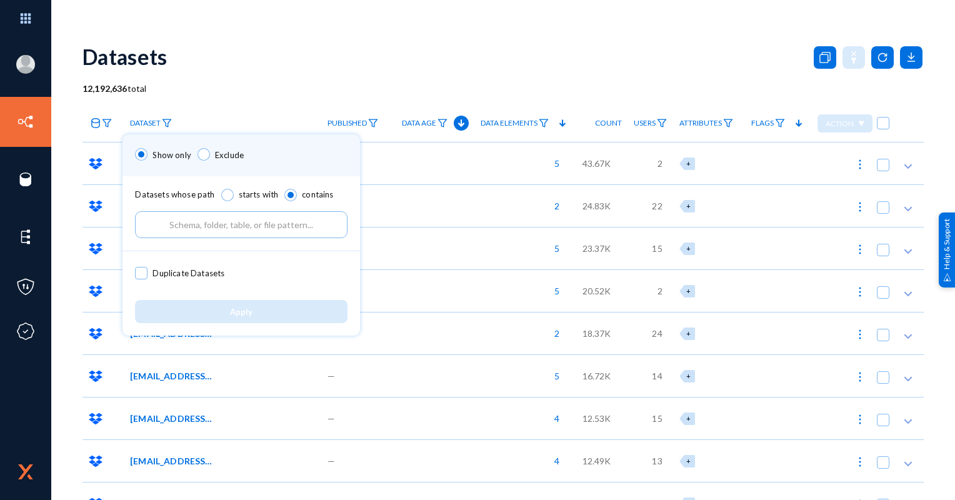
click at [181, 228] on input "text" at bounding box center [241, 224] width 213 height 27
click at [321, 229] on input "text" at bounding box center [241, 224] width 213 height 27
drag, startPoint x: 256, startPoint y: 218, endPoint x: 113, endPoint y: 219, distance: 142.5
click at [110, 219] on div "Show only Exclude Datasets whose path starts with contains Duplicate Datasets A…" at bounding box center [477, 250] width 955 height 500
click at [306, 51] on div at bounding box center [477, 250] width 955 height 500
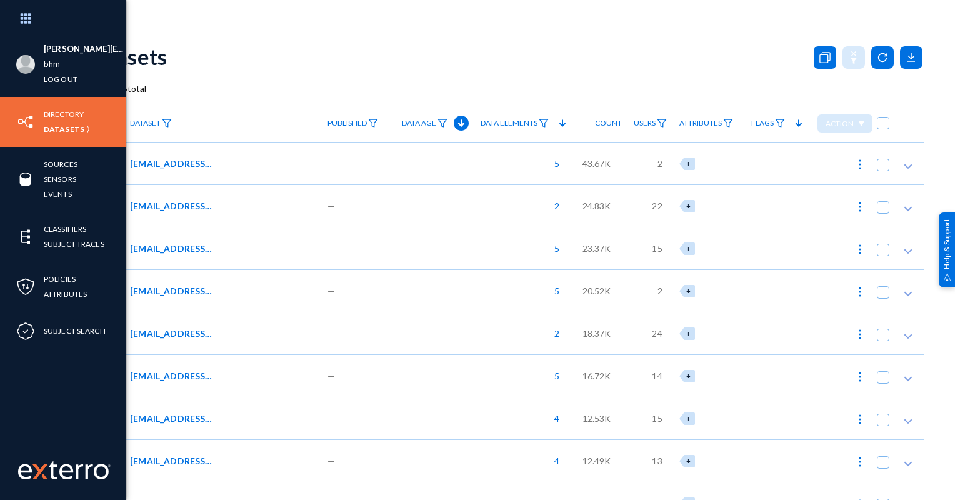
click at [66, 114] on link "Directory" at bounding box center [64, 114] width 40 height 14
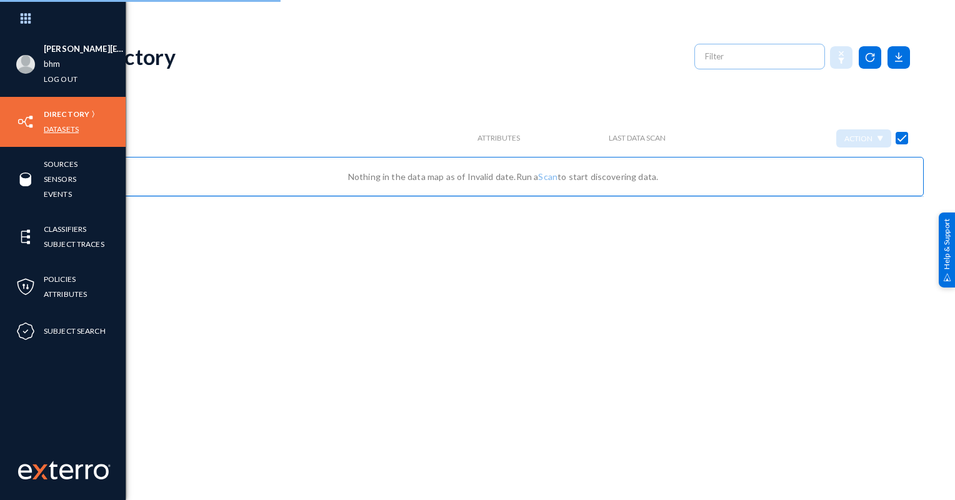
click at [70, 131] on link "Datasets" at bounding box center [61, 129] width 35 height 14
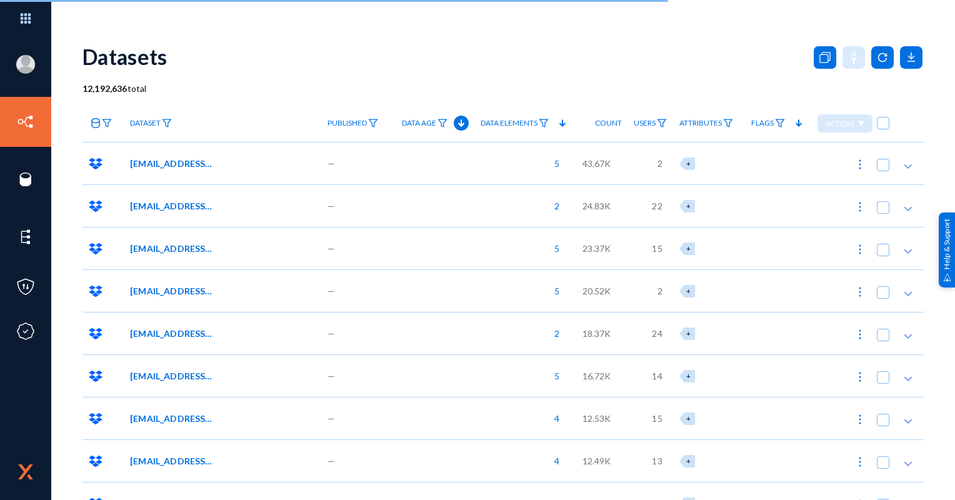
click at [143, 125] on span "Dataset" at bounding box center [145, 123] width 31 height 9
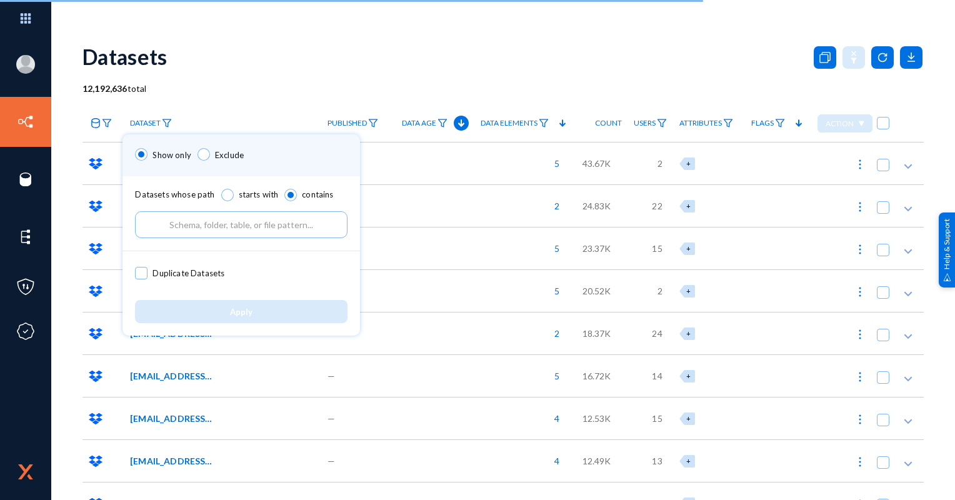
click at [268, 71] on div at bounding box center [477, 250] width 955 height 500
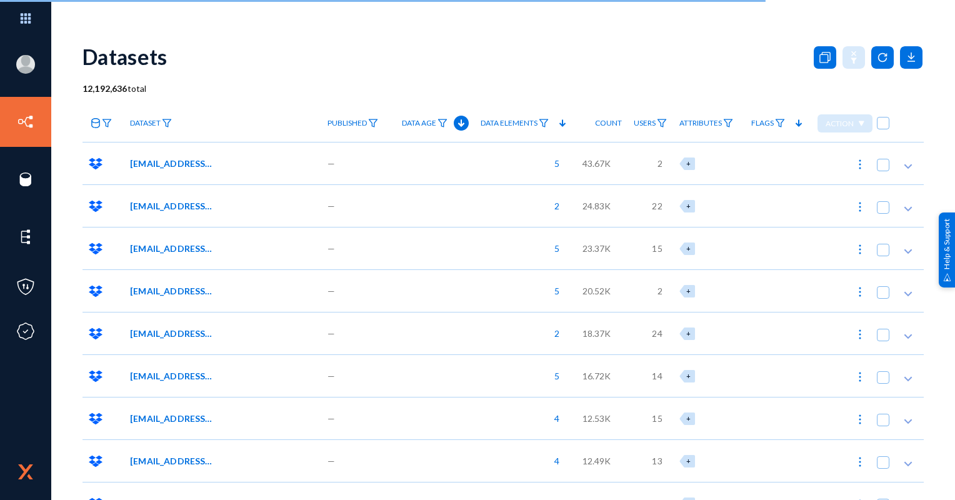
click at [145, 121] on span "Dataset" at bounding box center [145, 123] width 31 height 9
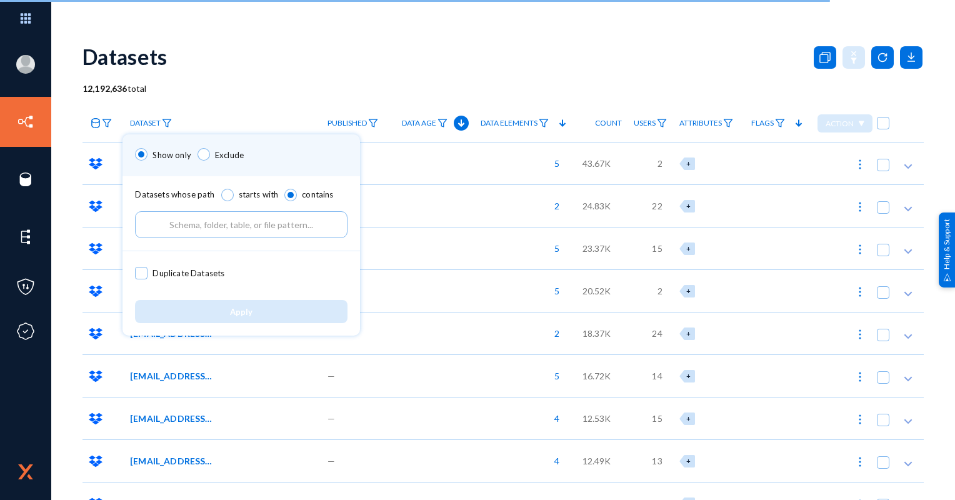
click at [201, 224] on input "text" at bounding box center [241, 224] width 213 height 27
click at [243, 36] on div at bounding box center [477, 250] width 955 height 500
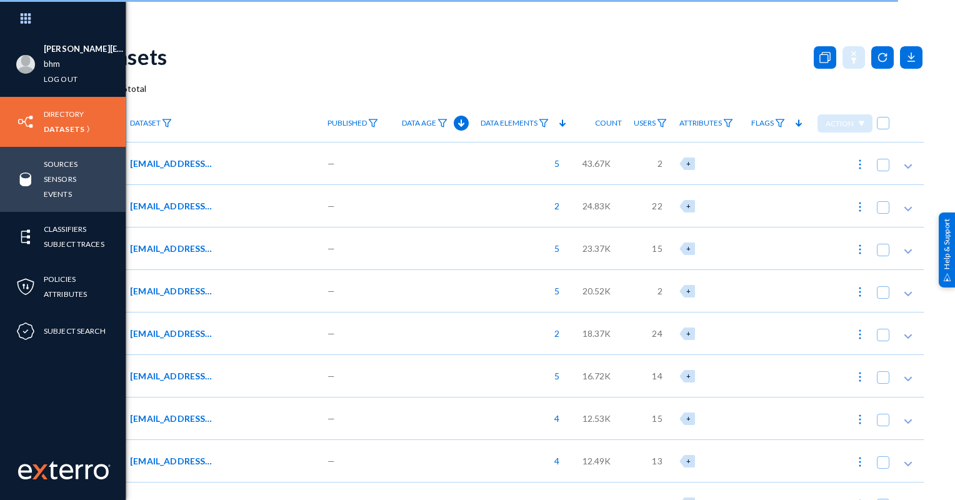
click at [33, 176] on img at bounding box center [25, 179] width 19 height 19
click at [65, 163] on link "Sources" at bounding box center [61, 164] width 34 height 14
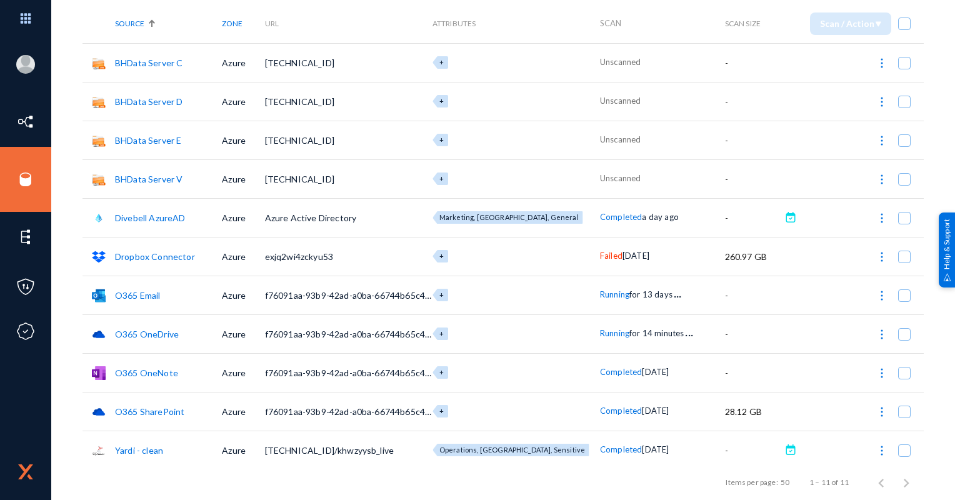
scroll to position [82, 0]
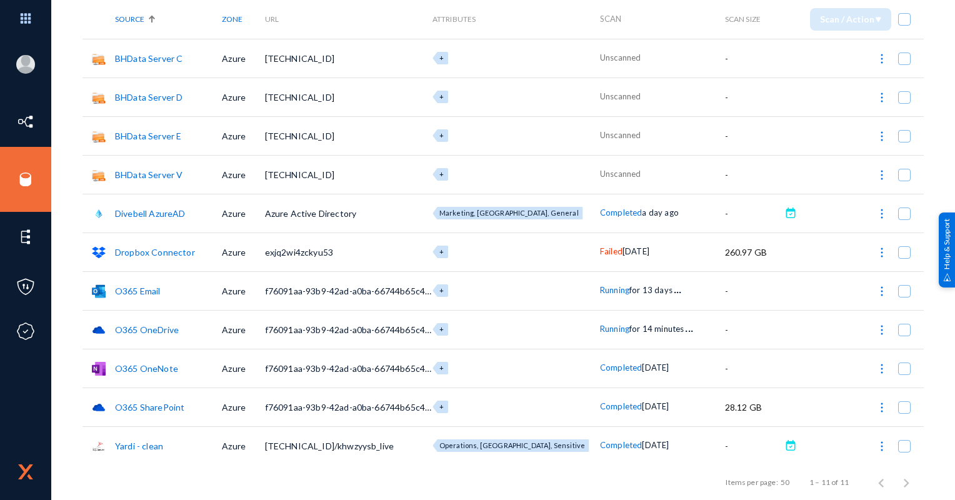
click at [163, 448] on td "Yardi - clean" at bounding box center [168, 445] width 107 height 39
click at [350, 442] on span "10.135.249.71:1433/khwzyysb_live" at bounding box center [329, 446] width 129 height 11
drag, startPoint x: 356, startPoint y: 445, endPoint x: 414, endPoint y: 449, distance: 58.9
click at [414, 449] on td "10.135.249.71:1433/khwzyysb_live" at bounding box center [349, 445] width 168 height 39
copy span "khwzyysb_live"
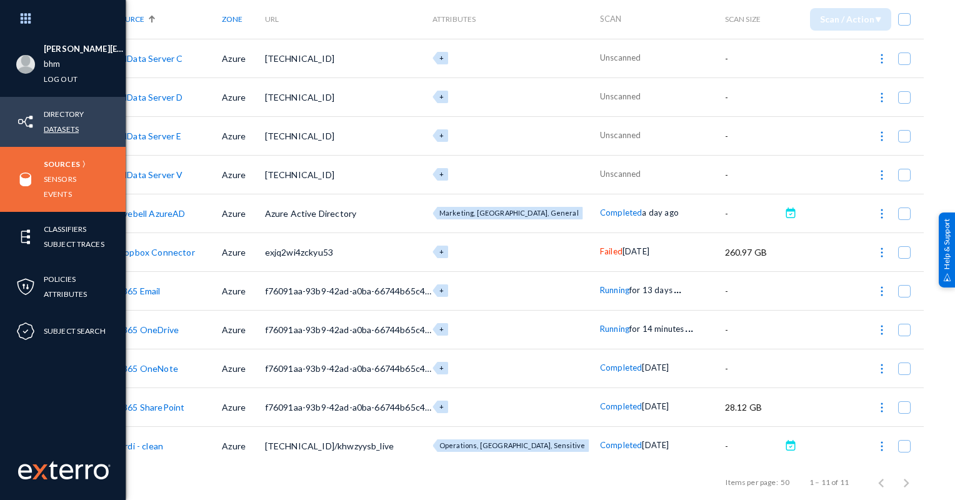
click at [68, 133] on link "Datasets" at bounding box center [61, 129] width 35 height 14
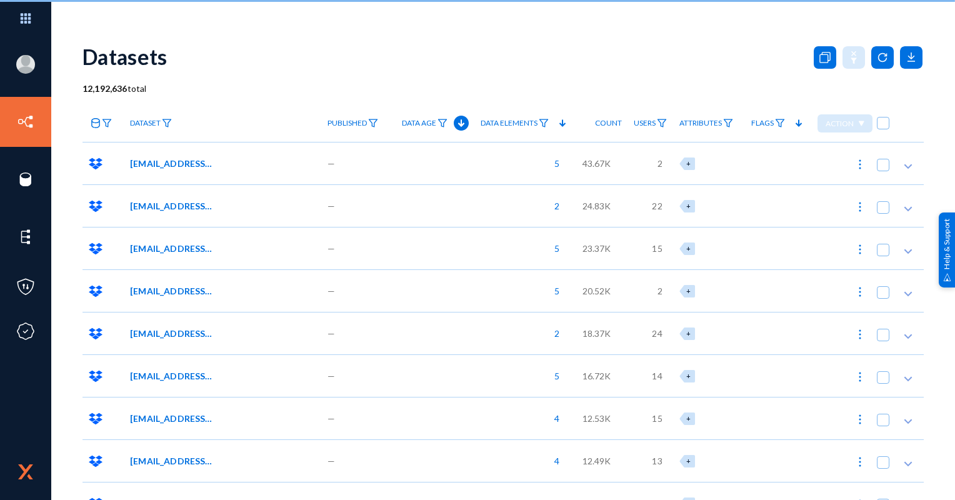
click at [176, 125] on link "Dataset" at bounding box center [151, 124] width 54 height 22
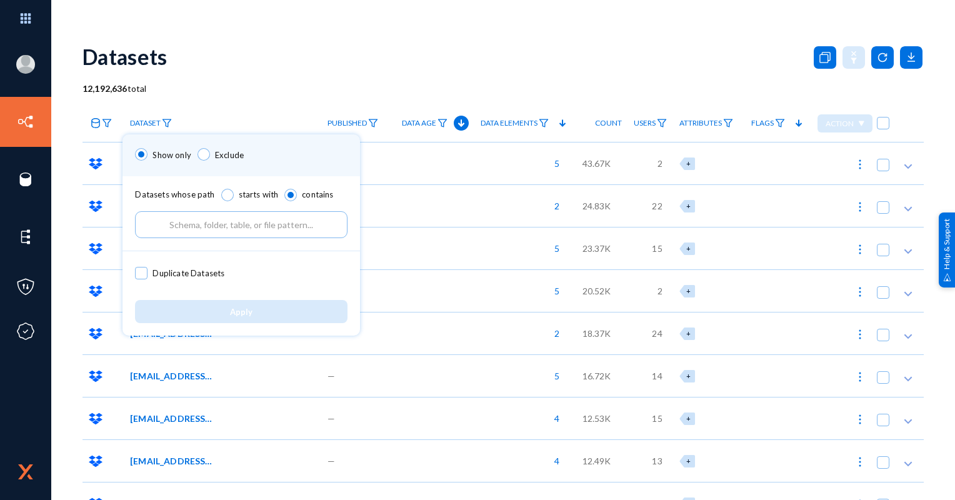
click at [194, 214] on input "text" at bounding box center [241, 224] width 213 height 27
paste input "khwzyysb_live"
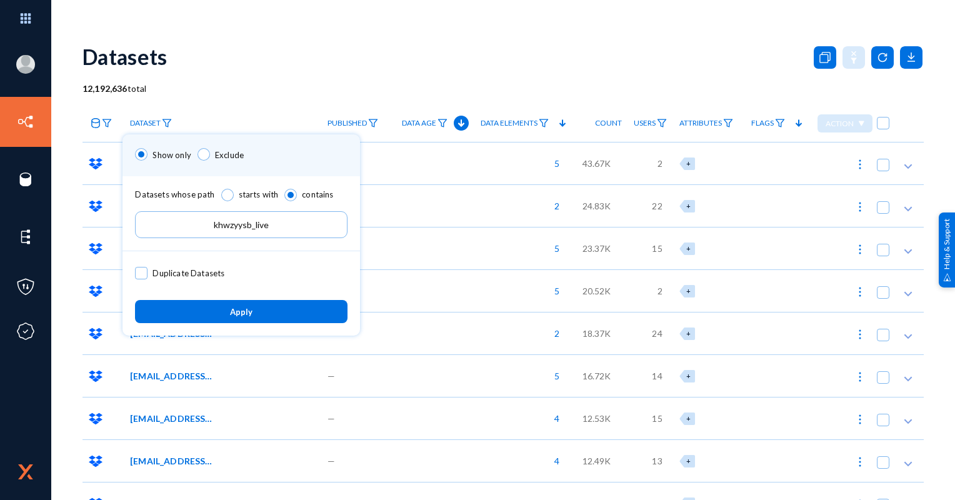
type input "khwzyysb_live"
click at [230, 311] on button "Apply" at bounding box center [241, 311] width 213 height 23
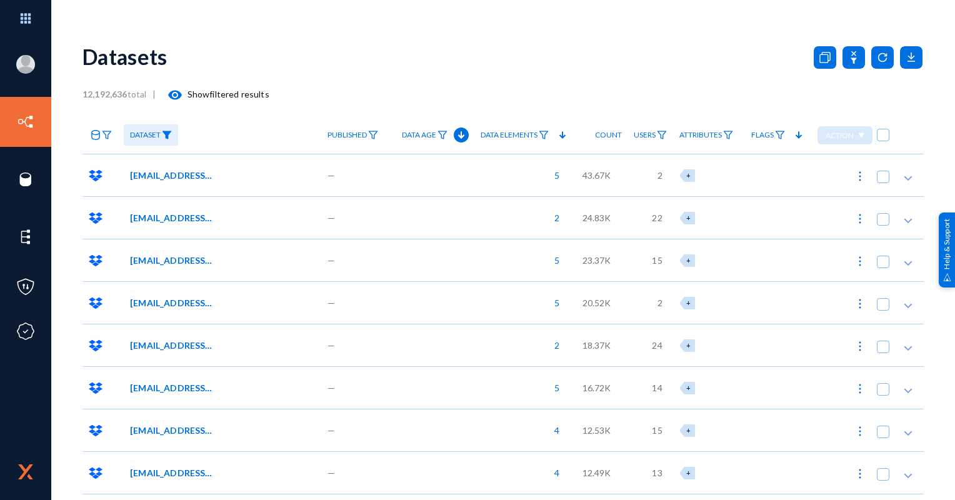
click at [148, 135] on span "Dataset" at bounding box center [145, 135] width 31 height 9
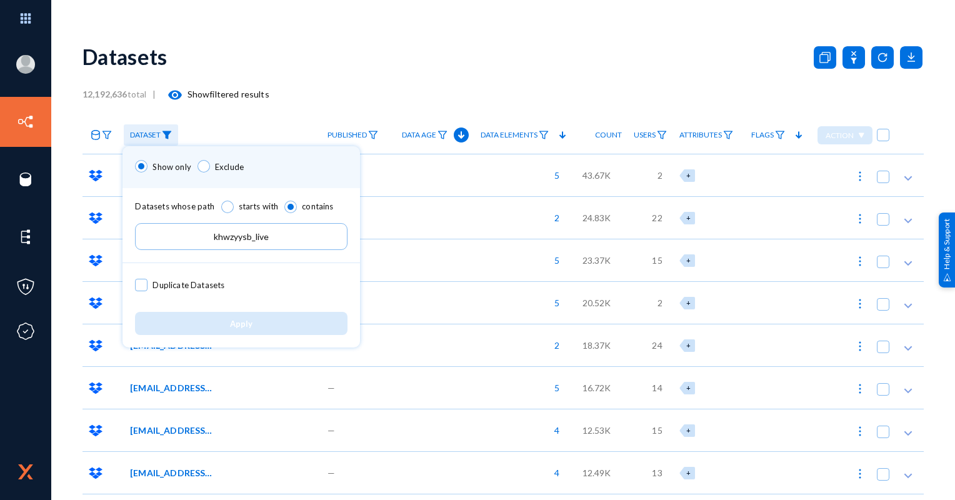
click at [392, 73] on div at bounding box center [477, 250] width 955 height 500
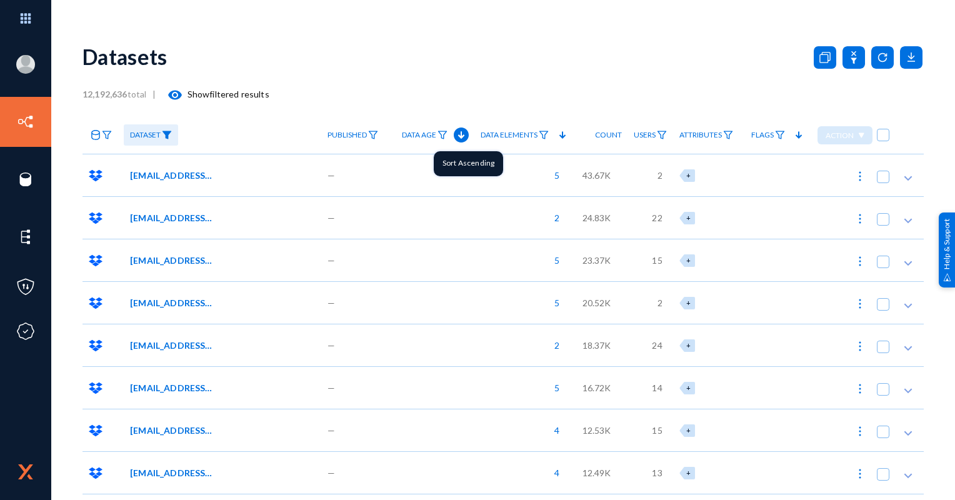
click at [456, 132] on icon at bounding box center [461, 135] width 15 height 15
click at [458, 133] on icon at bounding box center [461, 135] width 6 height 7
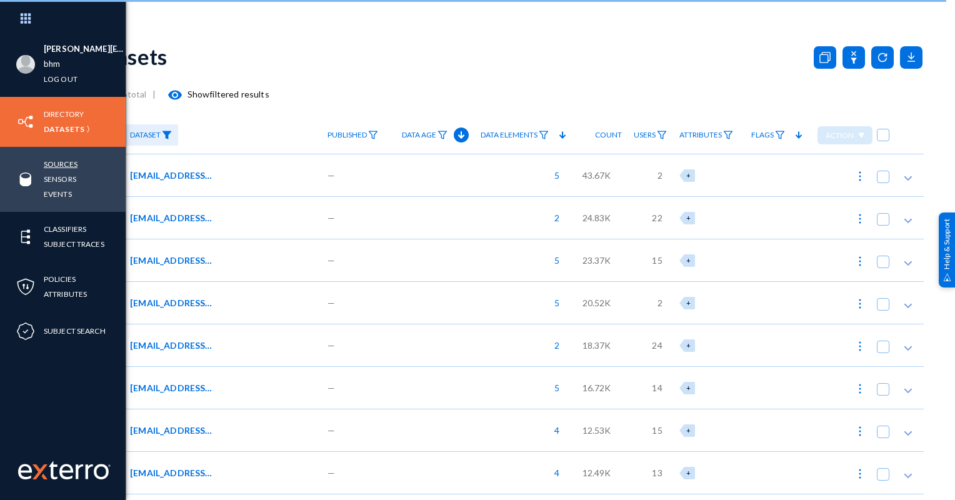
click at [58, 166] on link "Sources" at bounding box center [61, 164] width 34 height 14
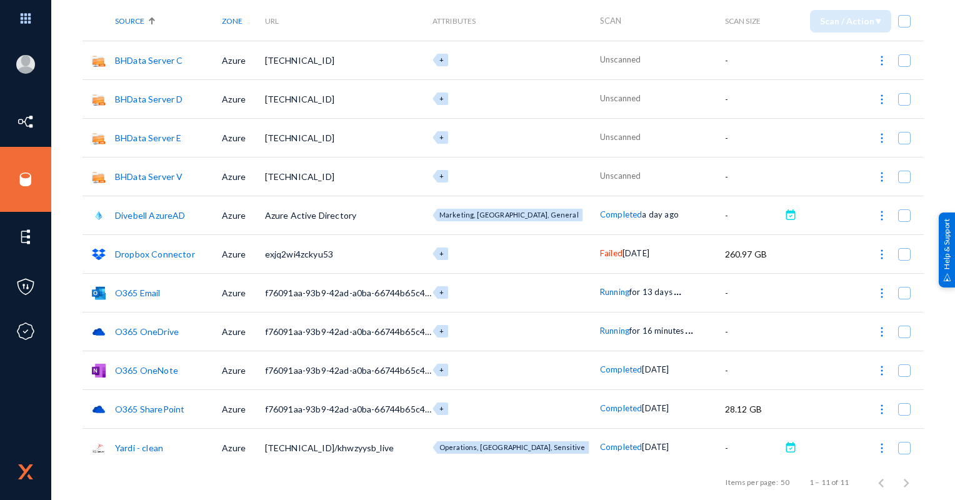
scroll to position [82, 0]
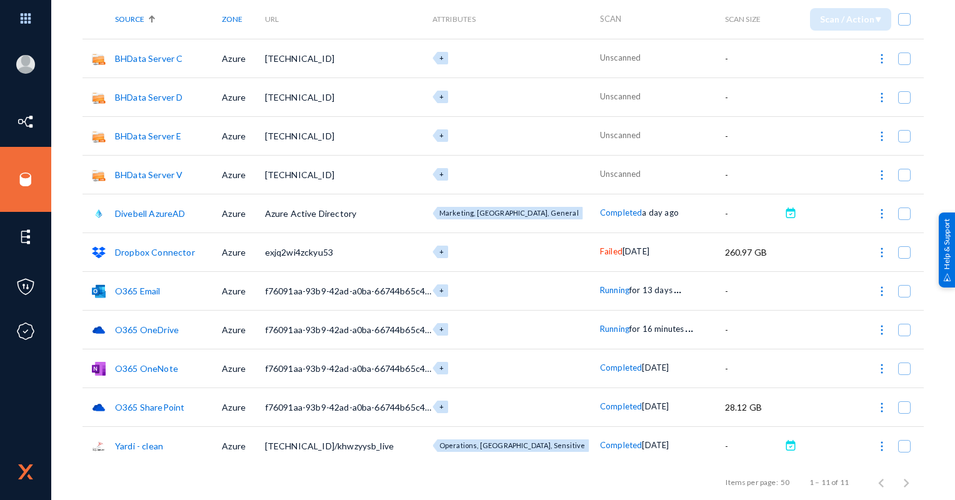
click at [144, 443] on link "Yardi - clean" at bounding box center [139, 446] width 48 height 11
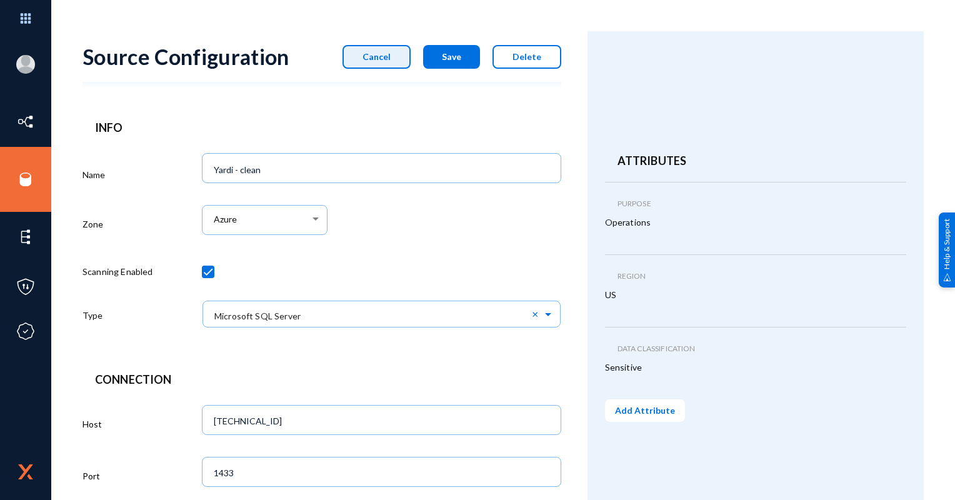
click at [362, 62] on button "Cancel" at bounding box center [377, 57] width 68 height 24
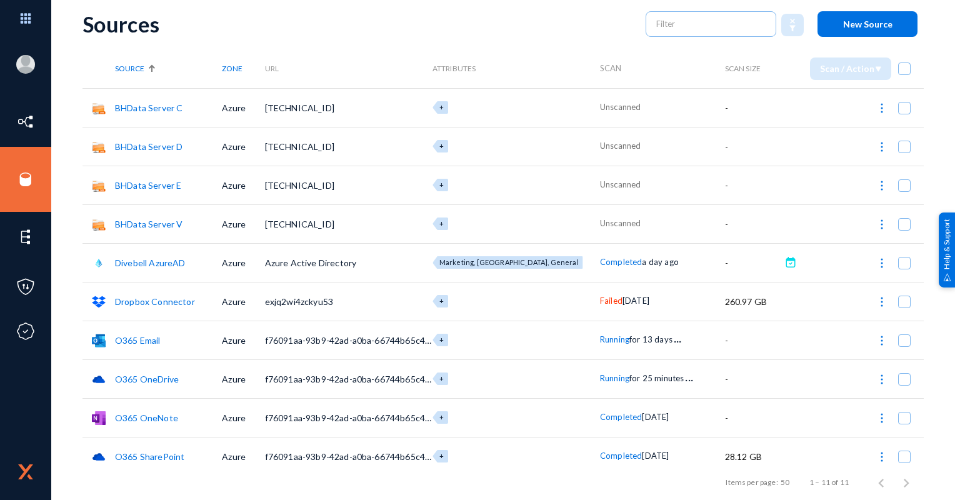
scroll to position [82, 0]
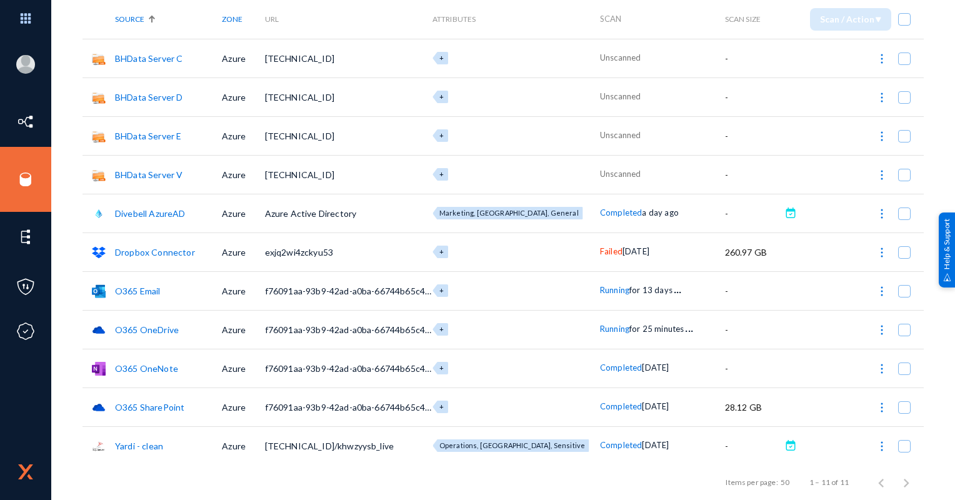
drag, startPoint x: 268, startPoint y: 444, endPoint x: 364, endPoint y: 446, distance: 95.6
click at [364, 446] on tr "Yardi - clean Azure 10.135.249.71:1433/khwzyysb_live Operations, US, Sensitive …" at bounding box center [503, 445] width 841 height 39
drag, startPoint x: 364, startPoint y: 446, endPoint x: 326, endPoint y: 441, distance: 38.5
click at [326, 441] on span "10.135.249.71:1433/khwzyysb_live" at bounding box center [329, 446] width 129 height 11
click at [294, 445] on span "10.135.249.71:1433/khwzyysb_live" at bounding box center [329, 446] width 129 height 11
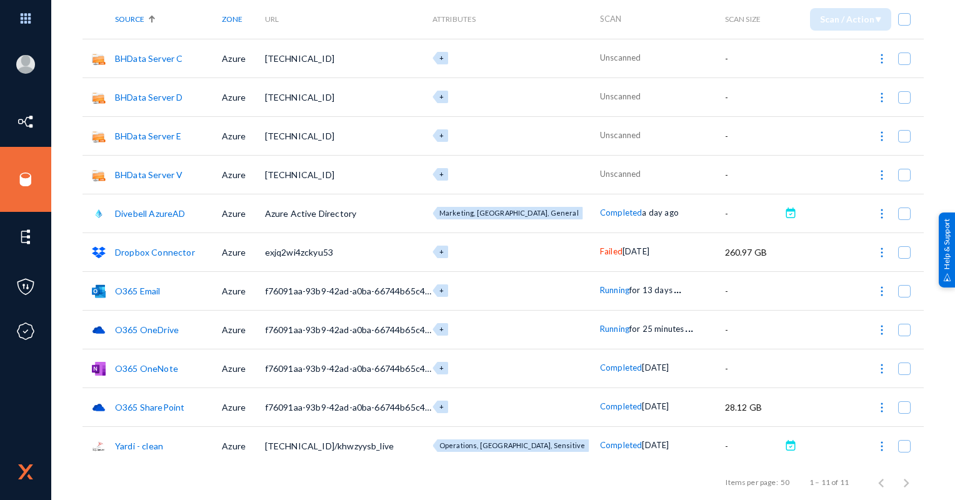
drag, startPoint x: 275, startPoint y: 443, endPoint x: 348, endPoint y: 445, distance: 72.5
click at [348, 445] on span "10.135.249.71:1433/khwzyysb_live" at bounding box center [329, 446] width 129 height 11
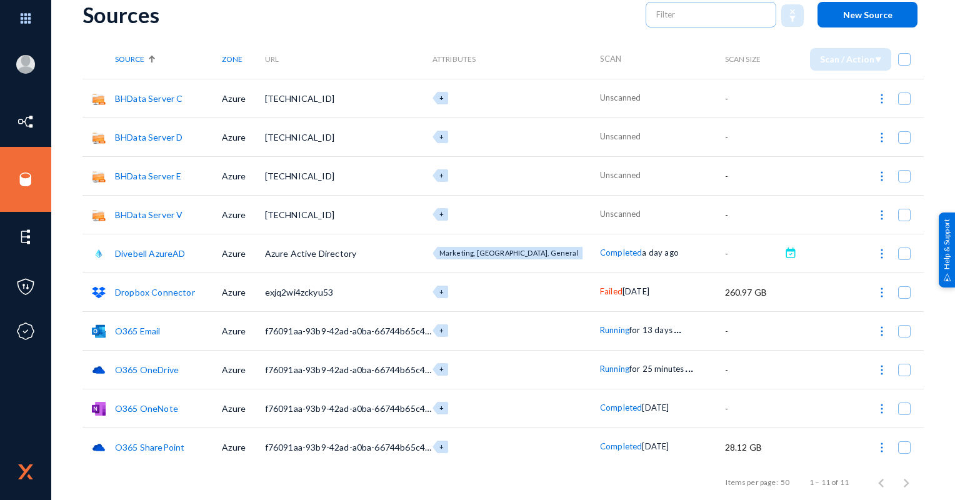
scroll to position [0, 0]
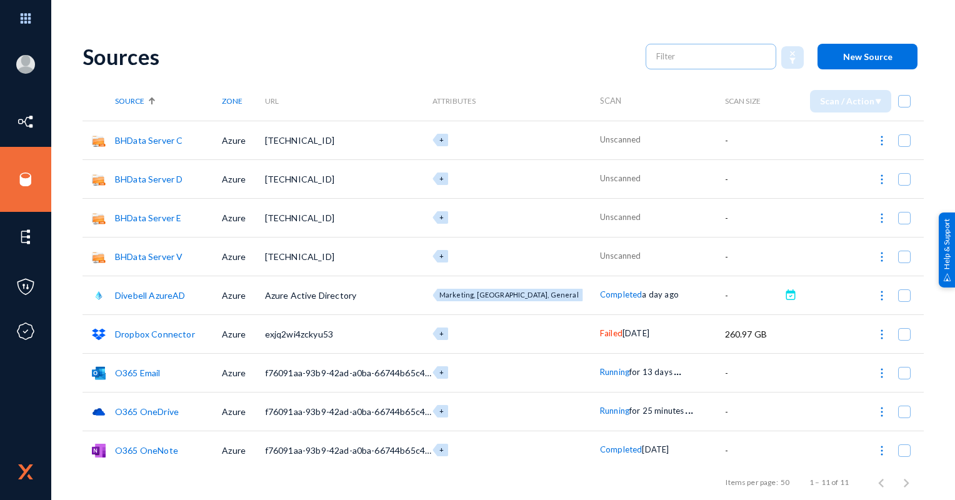
click at [300, 404] on td "f76091aa-93b9-42ad-a0ba-66744b65c468" at bounding box center [349, 411] width 168 height 39
drag, startPoint x: 271, startPoint y: 139, endPoint x: 358, endPoint y: 145, distance: 87.1
click at [358, 145] on td "10.199.10.234" at bounding box center [349, 140] width 168 height 39
drag, startPoint x: 358, startPoint y: 145, endPoint x: 284, endPoint y: 208, distance: 96.6
click at [284, 208] on td "10.199.10.234" at bounding box center [349, 217] width 168 height 39
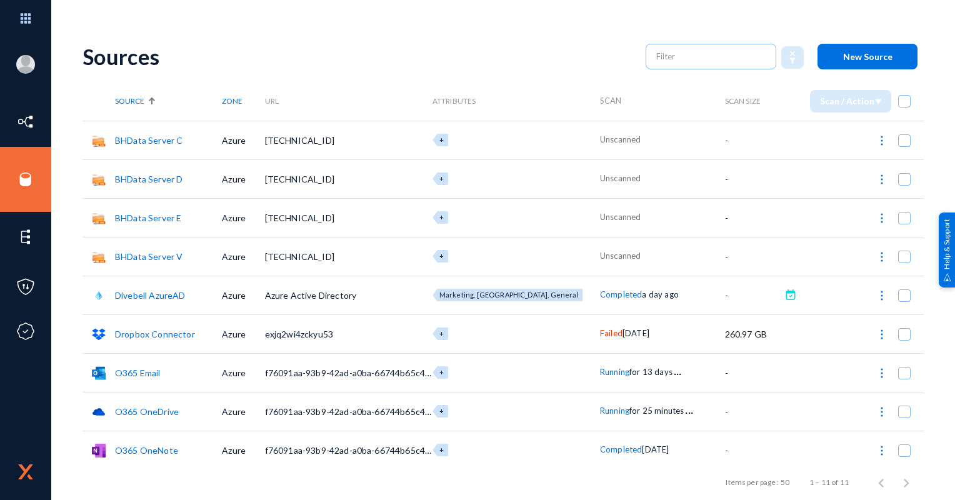
drag, startPoint x: 270, startPoint y: 136, endPoint x: 345, endPoint y: 260, distance: 145.3
click at [345, 260] on tbody "BHData Server C Azure 10.199.10.234 + Unscanned - BHData Server D Azure 10.199.…" at bounding box center [503, 334] width 841 height 426
drag, startPoint x: 345, startPoint y: 260, endPoint x: 313, endPoint y: 258, distance: 32.6
click at [313, 258] on span "10.199.10.234" at bounding box center [299, 256] width 69 height 11
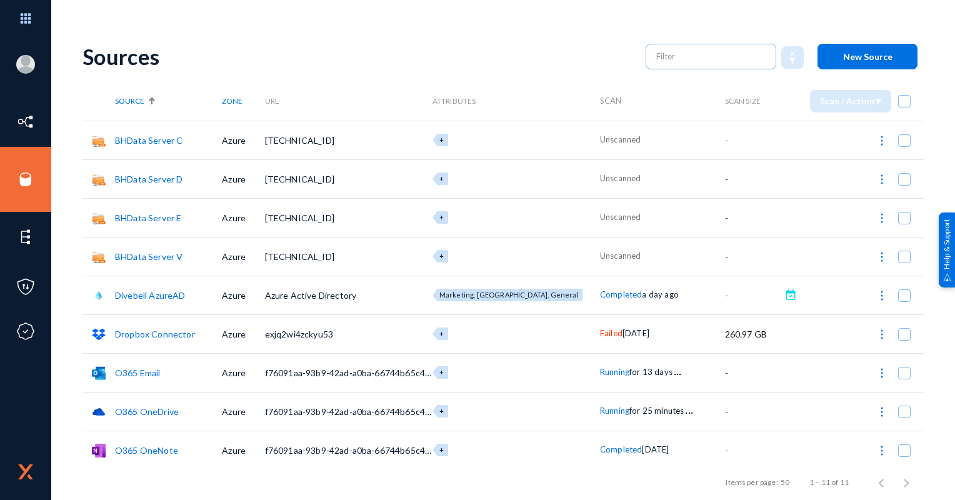
drag, startPoint x: 313, startPoint y: 258, endPoint x: 304, endPoint y: 148, distance: 109.7
click at [304, 148] on td "10.199.10.234" at bounding box center [349, 140] width 168 height 39
click at [301, 141] on span "10.199.10.234" at bounding box center [299, 140] width 69 height 11
drag, startPoint x: 274, startPoint y: 218, endPoint x: 348, endPoint y: 218, distance: 73.8
click at [348, 218] on td "10.199.10.234" at bounding box center [349, 217] width 168 height 39
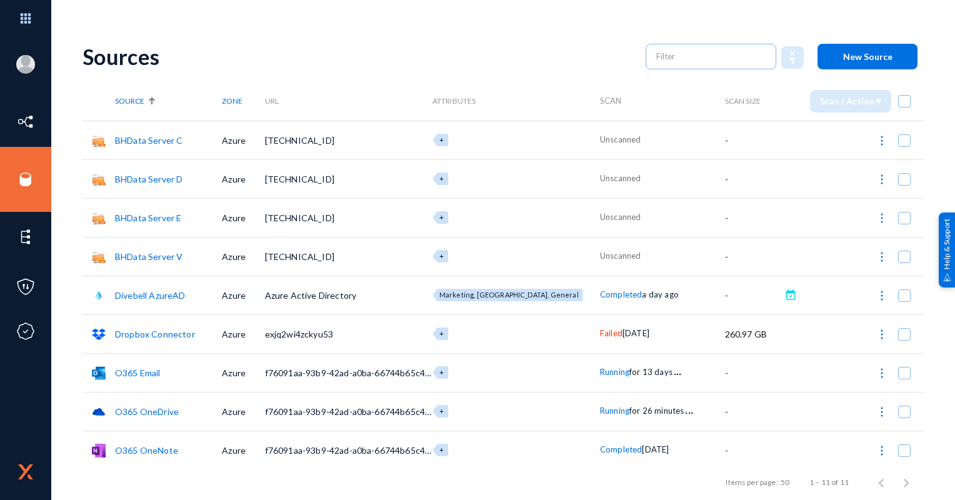
drag, startPoint x: 348, startPoint y: 218, endPoint x: 273, endPoint y: 223, distance: 74.6
click at [273, 223] on td "10.199.10.234" at bounding box center [349, 217] width 168 height 39
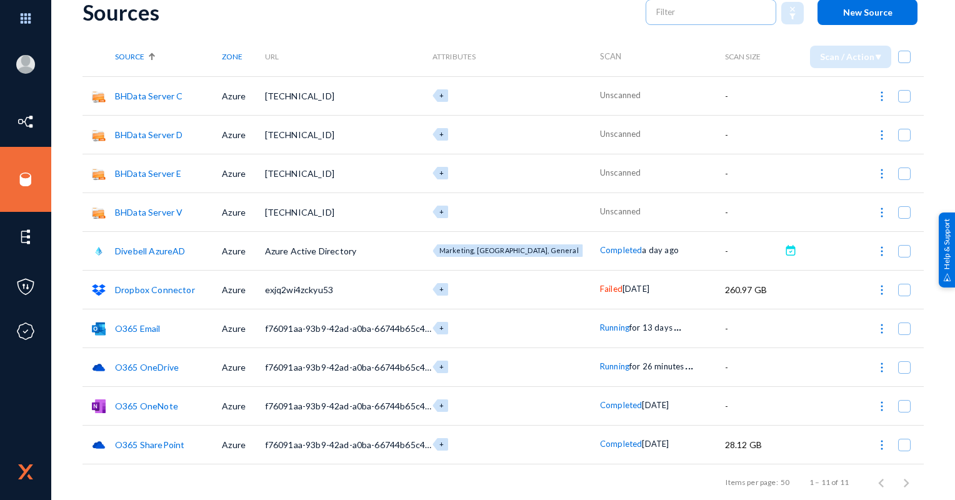
scroll to position [82, 0]
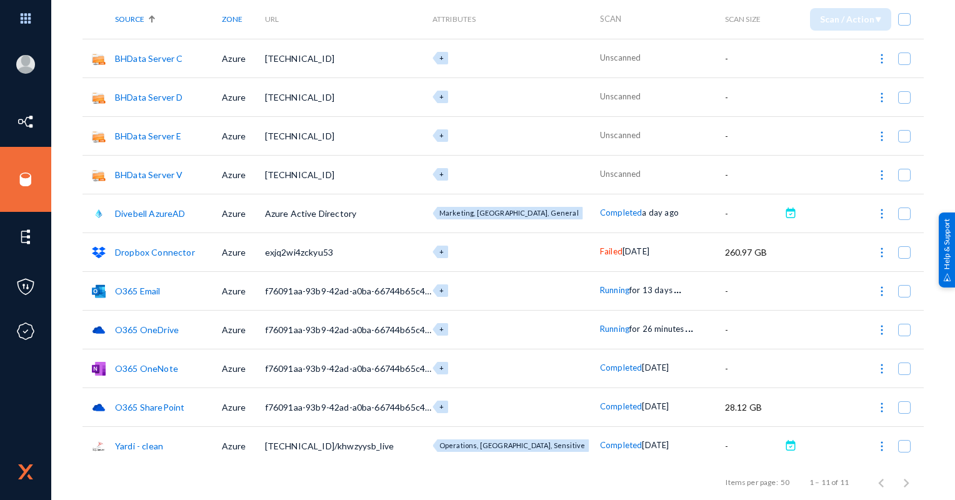
drag, startPoint x: 224, startPoint y: 248, endPoint x: 683, endPoint y: 246, distance: 458.8
click at [683, 246] on tr "Dropbox Connector Azure exjq2wi4zckyu53 + Failed 2 days ago 260.97 GB" at bounding box center [503, 252] width 841 height 39
click at [366, 253] on td "exjq2wi4zckyu53" at bounding box center [349, 252] width 168 height 39
drag, startPoint x: 195, startPoint y: 246, endPoint x: 657, endPoint y: 249, distance: 461.9
click at [657, 249] on tr "Dropbox Connector Azure exjq2wi4zckyu53 + Failed 2 days ago 260.97 GB" at bounding box center [503, 252] width 841 height 39
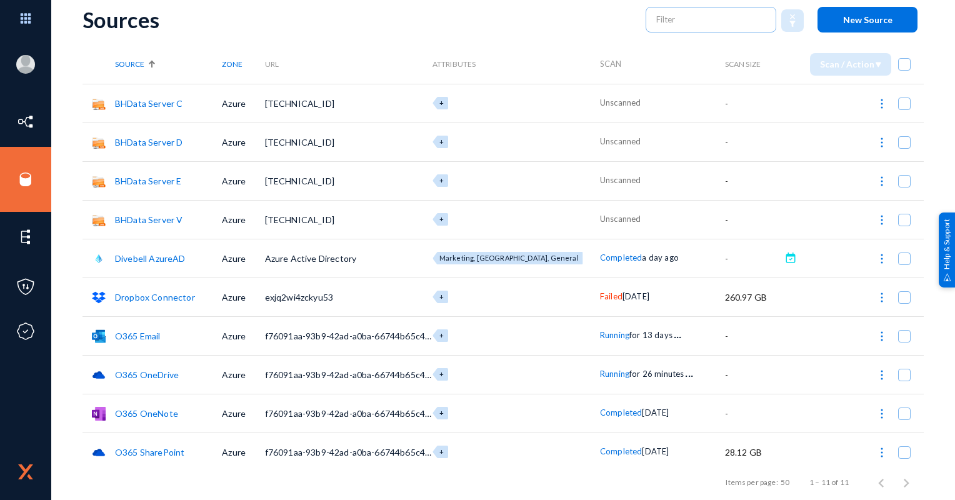
scroll to position [0, 0]
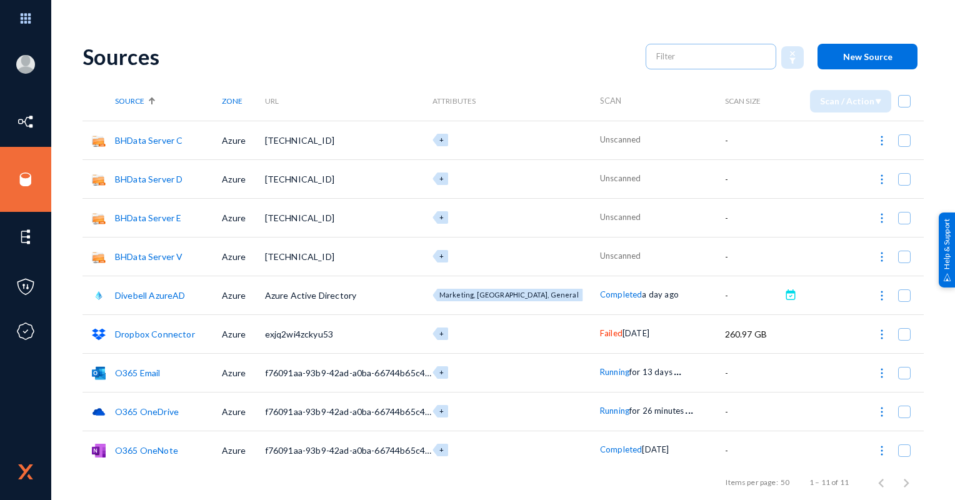
click at [272, 323] on td "exjq2wi4zckyu53" at bounding box center [349, 333] width 168 height 39
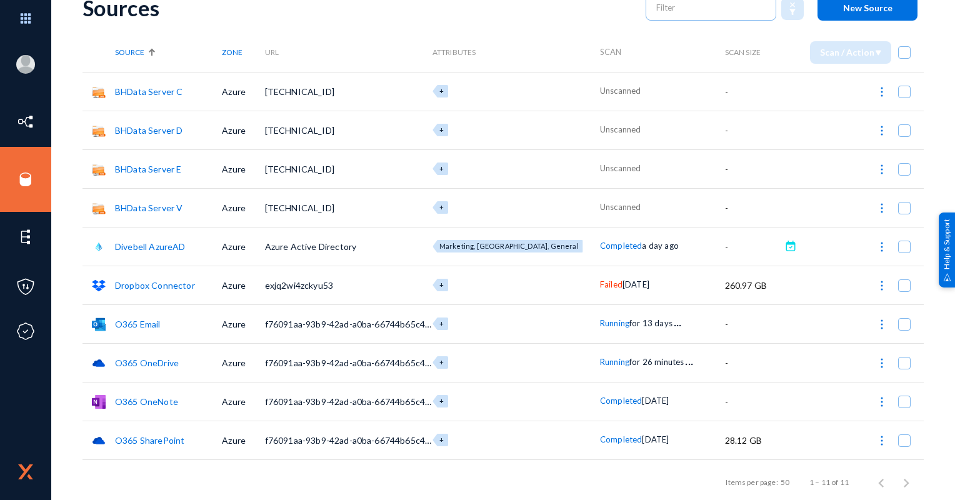
scroll to position [82, 0]
